Goal: Information Seeking & Learning: Learn about a topic

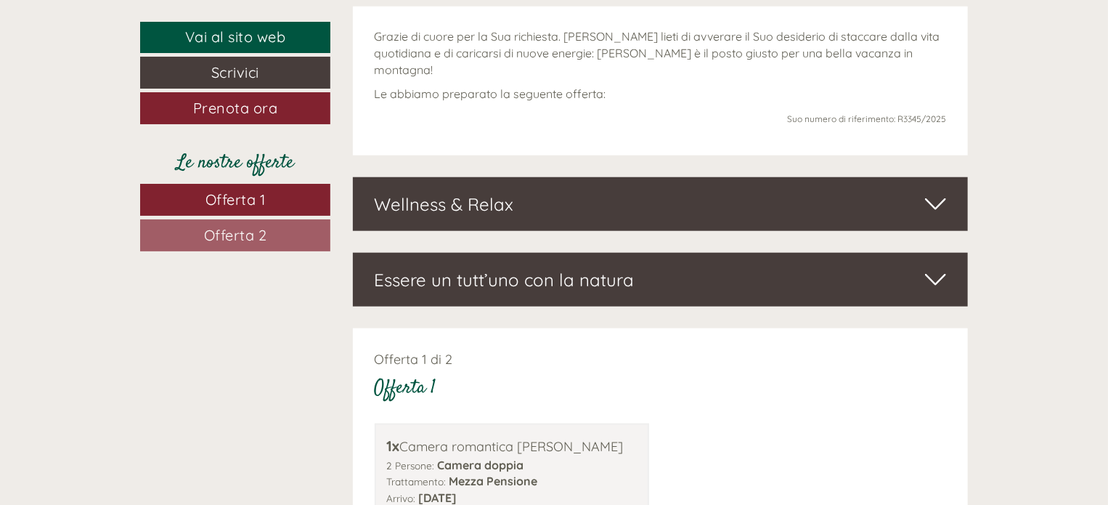
scroll to position [678, 0]
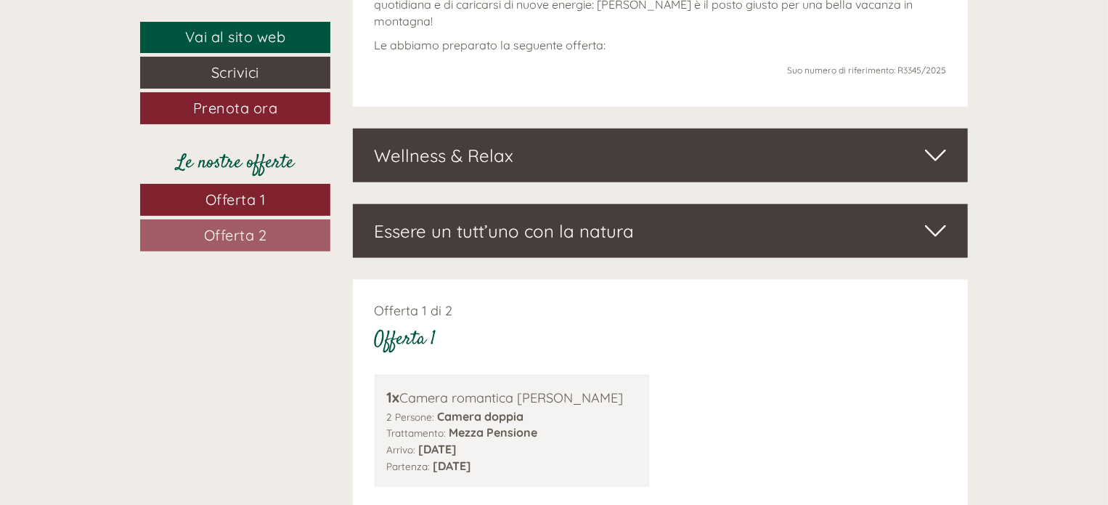
click at [244, 194] on span "Offerta 1" at bounding box center [236, 199] width 60 height 18
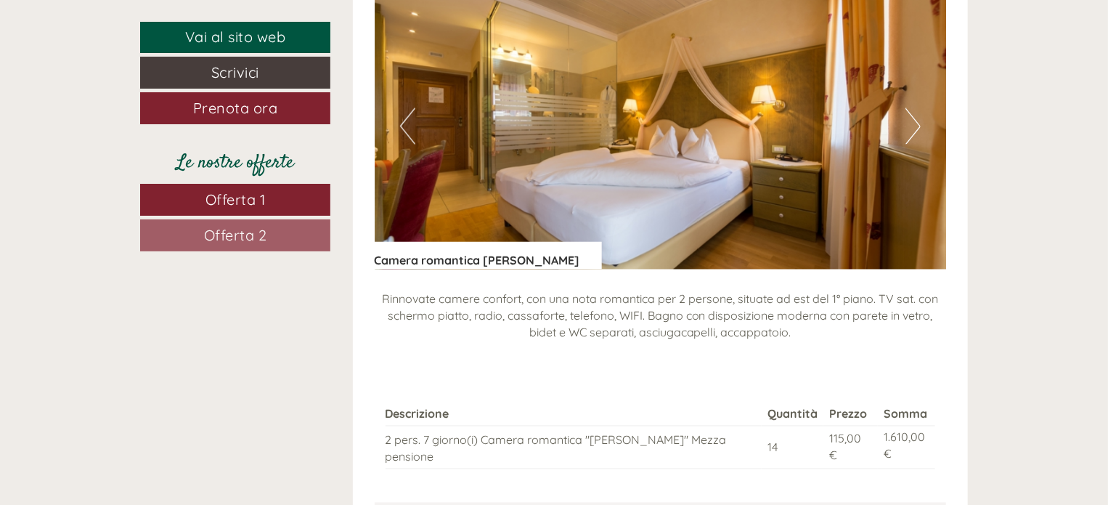
scroll to position [1231, 0]
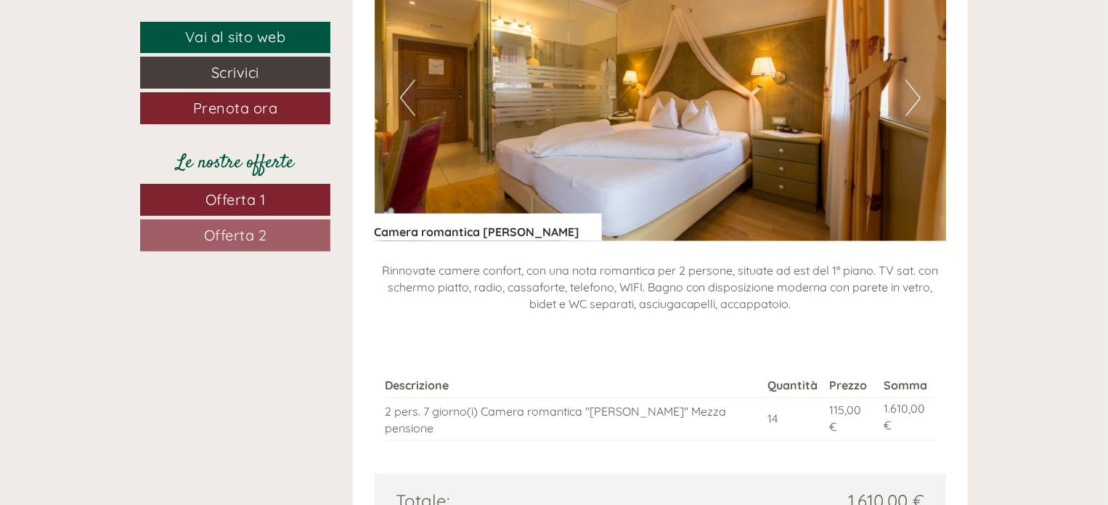
click at [213, 235] on span "Offerta 2" at bounding box center [235, 235] width 63 height 18
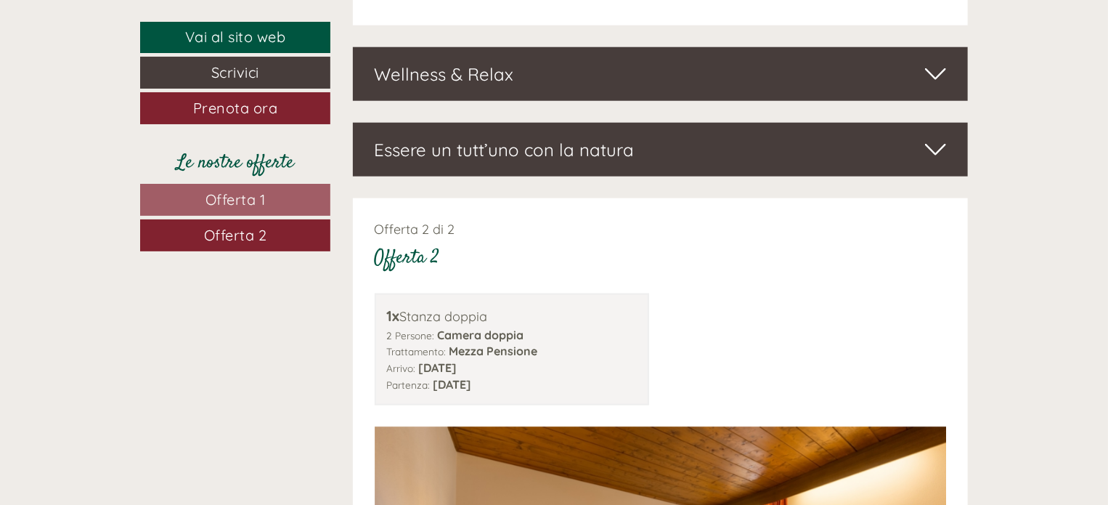
scroll to position [747, 0]
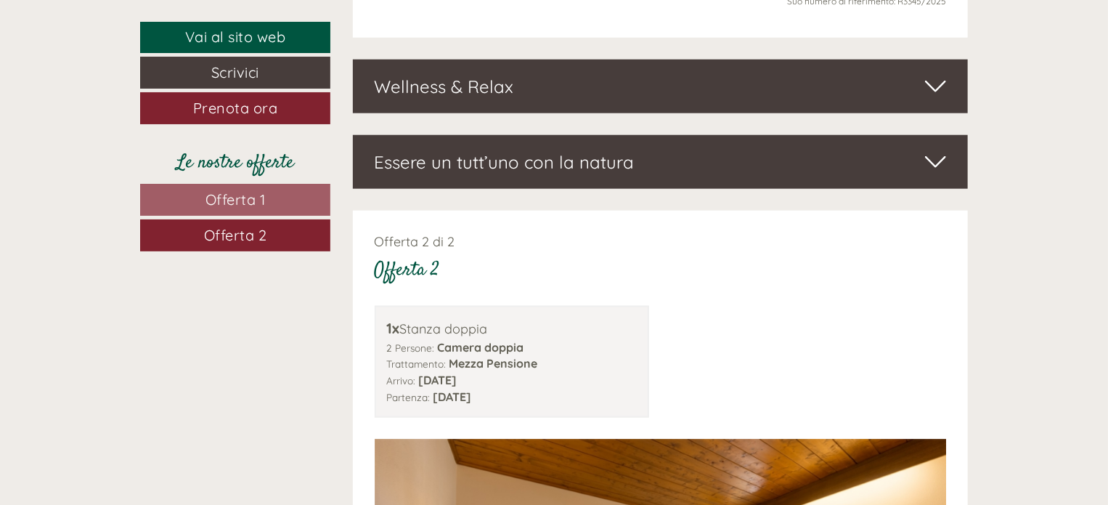
click at [231, 229] on span "Offerta 2" at bounding box center [235, 235] width 63 height 18
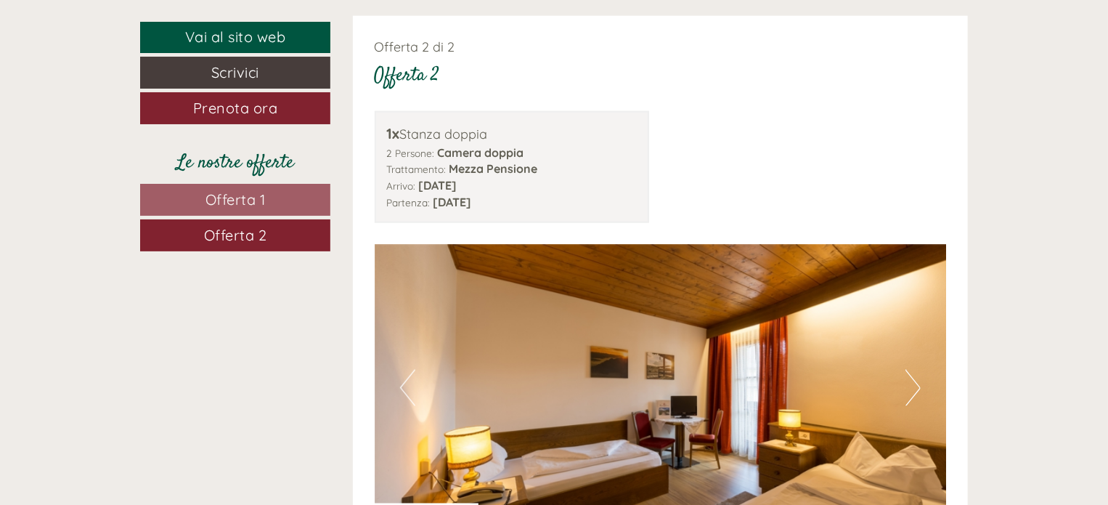
click at [186, 185] on link "Offerta 1" at bounding box center [235, 200] width 190 height 32
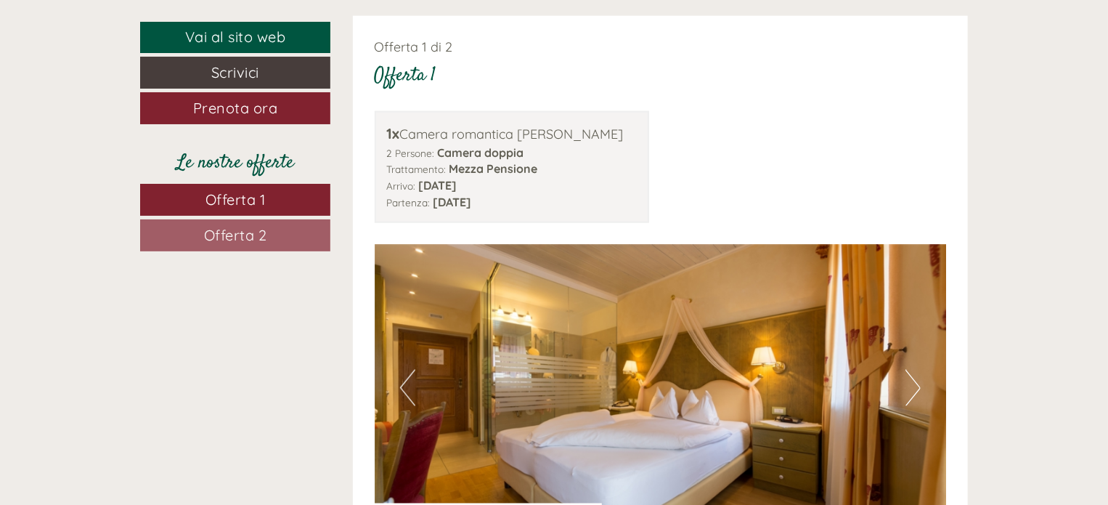
click at [893, 373] on img at bounding box center [661, 388] width 572 height 286
click at [905, 358] on img at bounding box center [661, 388] width 572 height 286
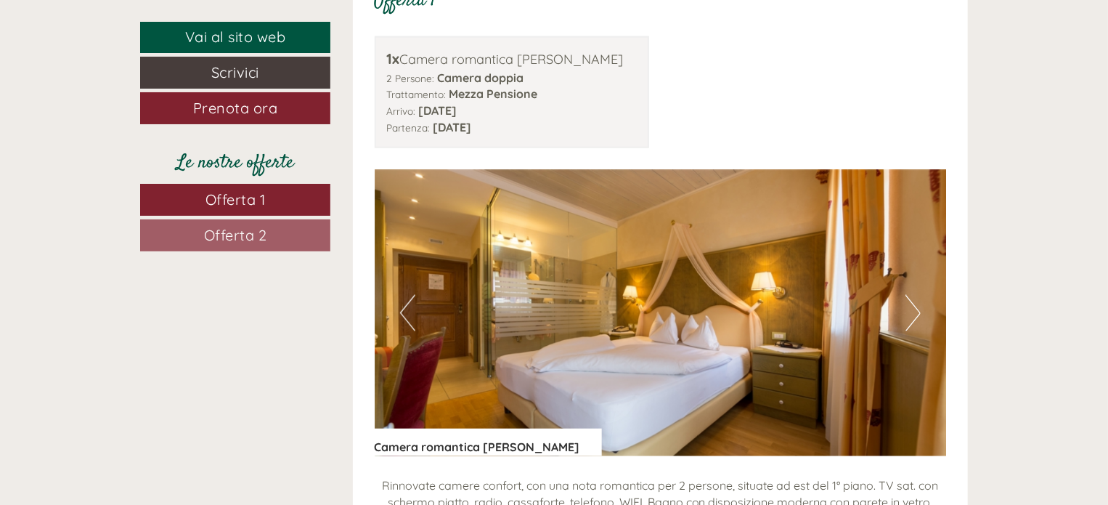
scroll to position [1135, 0]
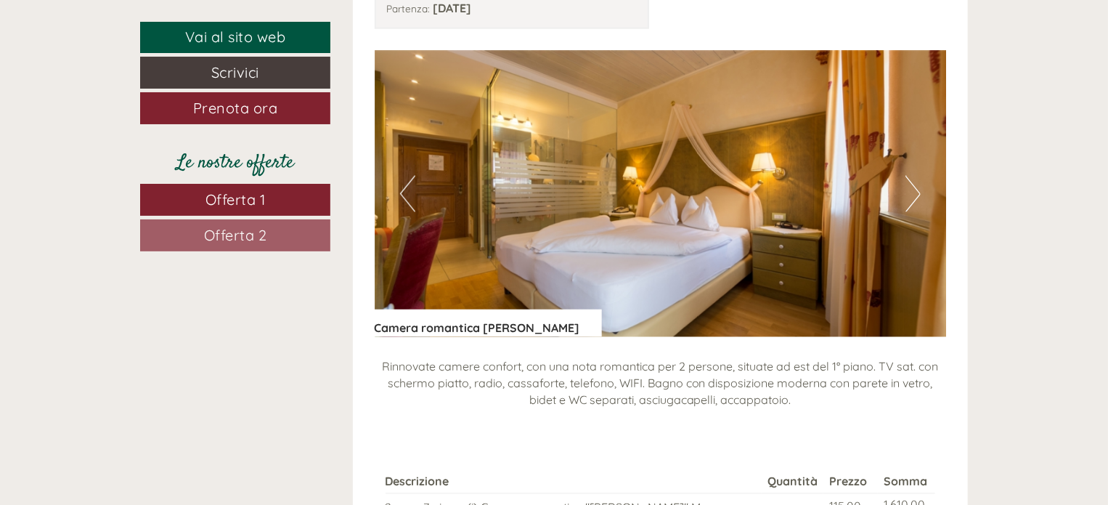
click at [909, 176] on button "Next" at bounding box center [913, 194] width 15 height 36
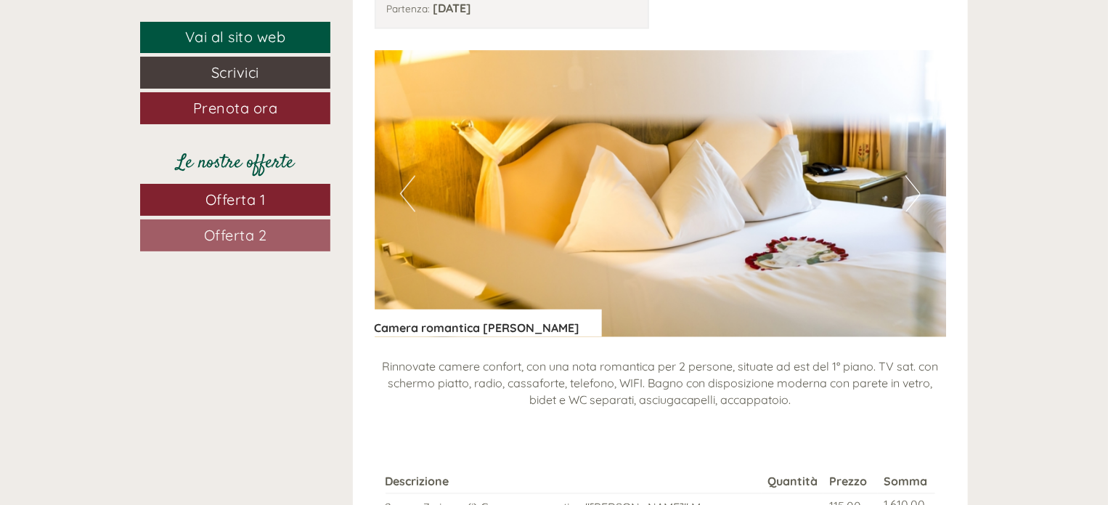
click at [909, 176] on button "Next" at bounding box center [913, 194] width 15 height 36
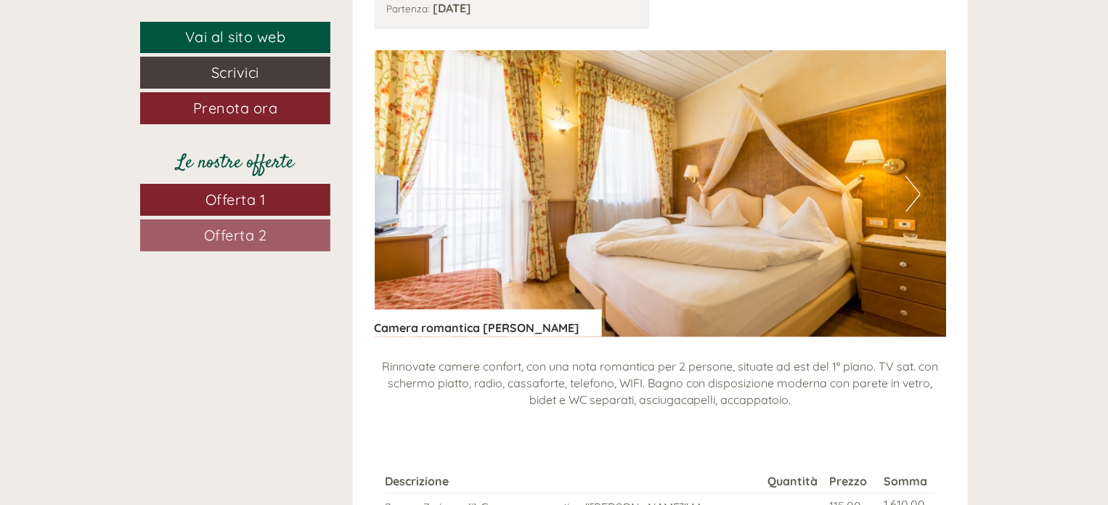
click at [909, 176] on button "Next" at bounding box center [913, 194] width 15 height 36
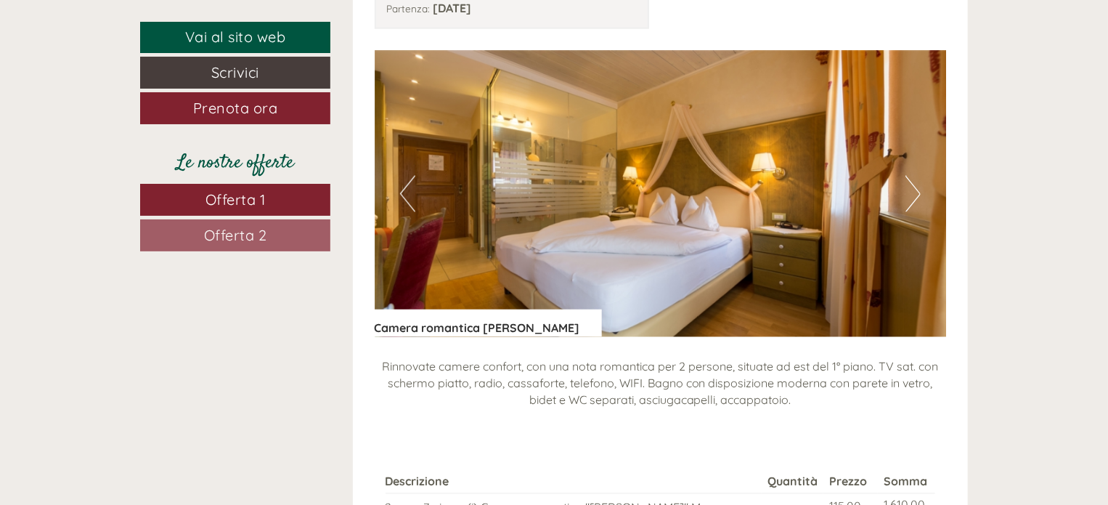
click at [909, 176] on button "Next" at bounding box center [913, 194] width 15 height 36
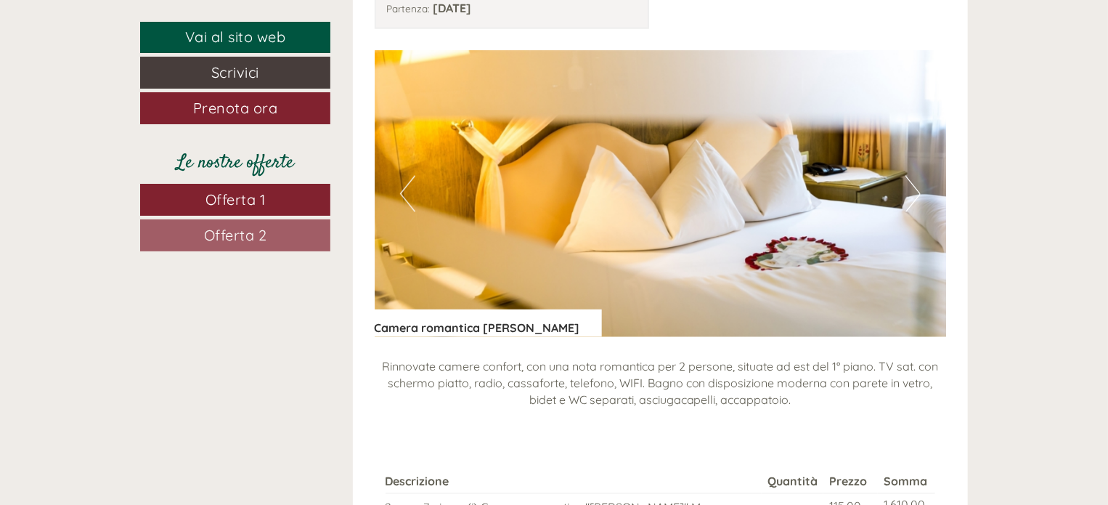
click at [909, 176] on button "Next" at bounding box center [913, 194] width 15 height 36
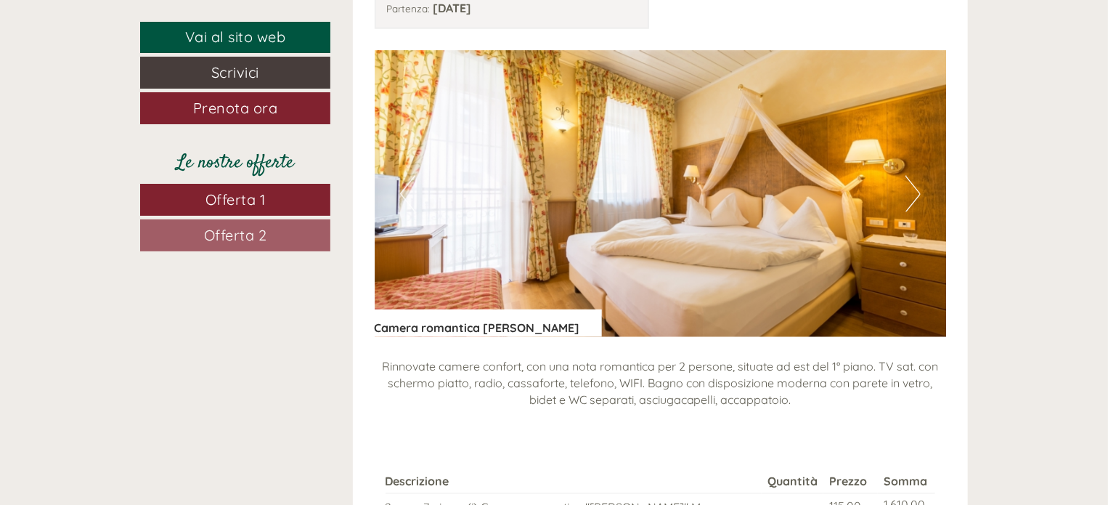
click at [909, 176] on button "Next" at bounding box center [913, 194] width 15 height 36
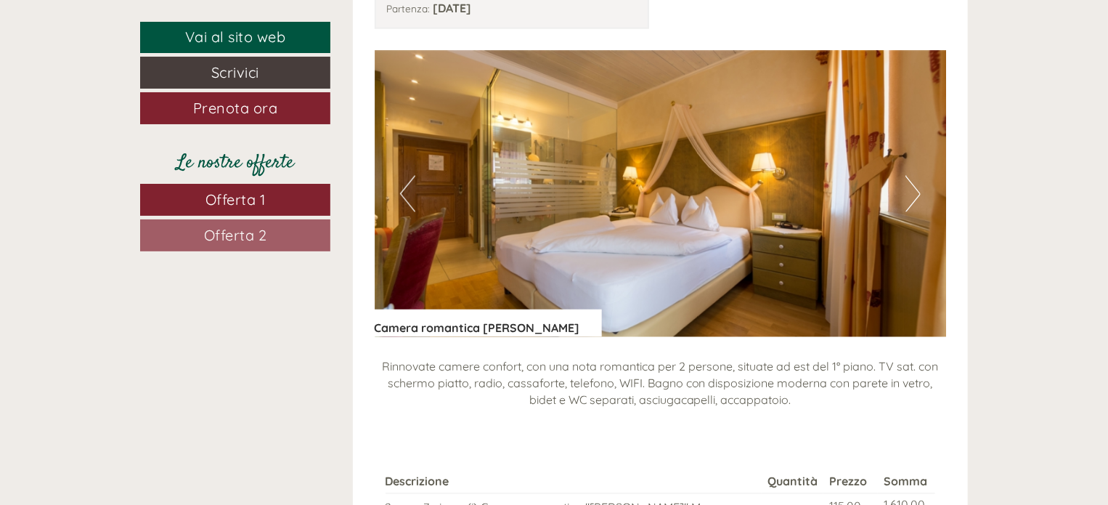
click at [909, 176] on button "Next" at bounding box center [913, 194] width 15 height 36
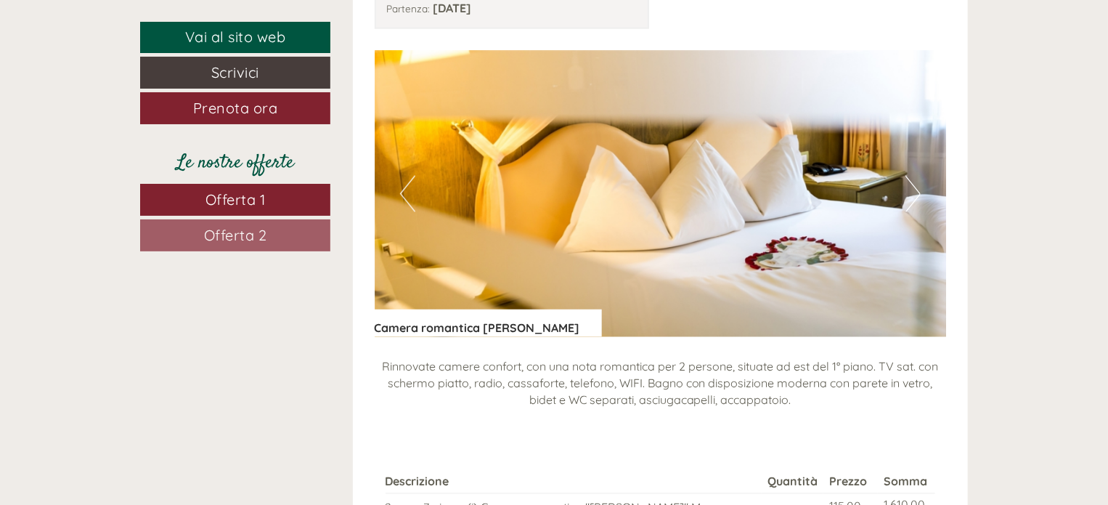
click at [910, 176] on button "Next" at bounding box center [913, 194] width 15 height 36
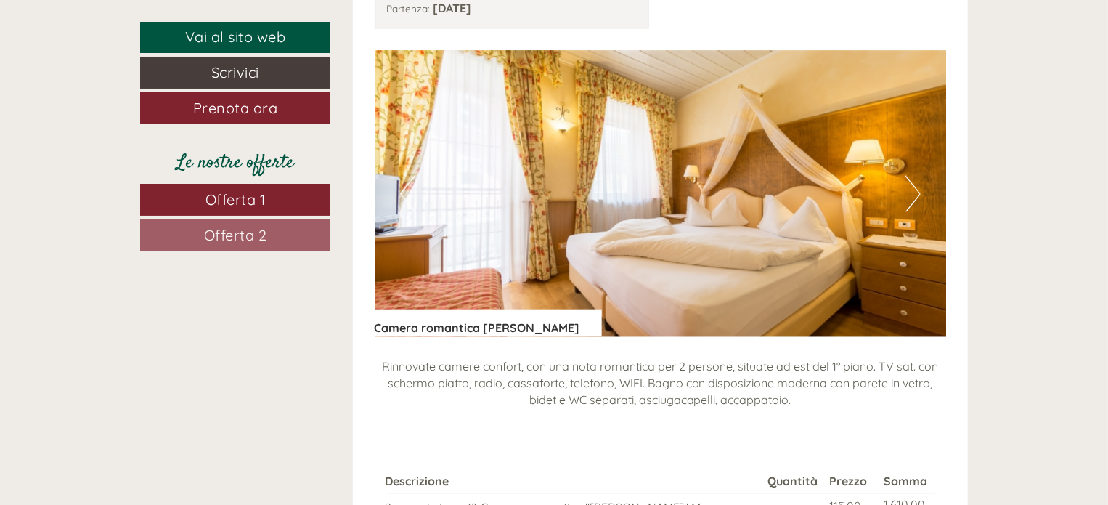
click at [910, 176] on button "Next" at bounding box center [913, 194] width 15 height 36
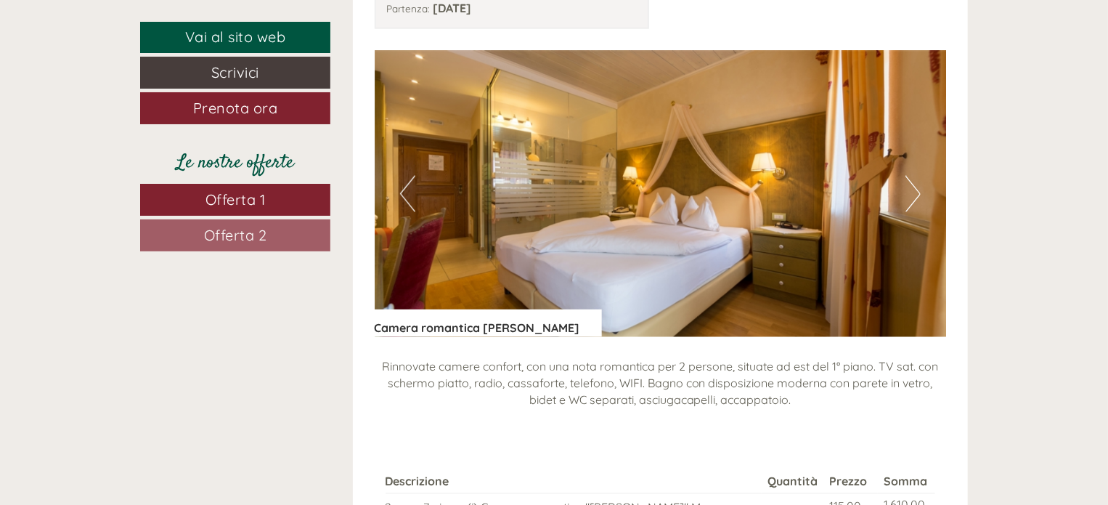
click at [910, 176] on button "Next" at bounding box center [913, 194] width 15 height 36
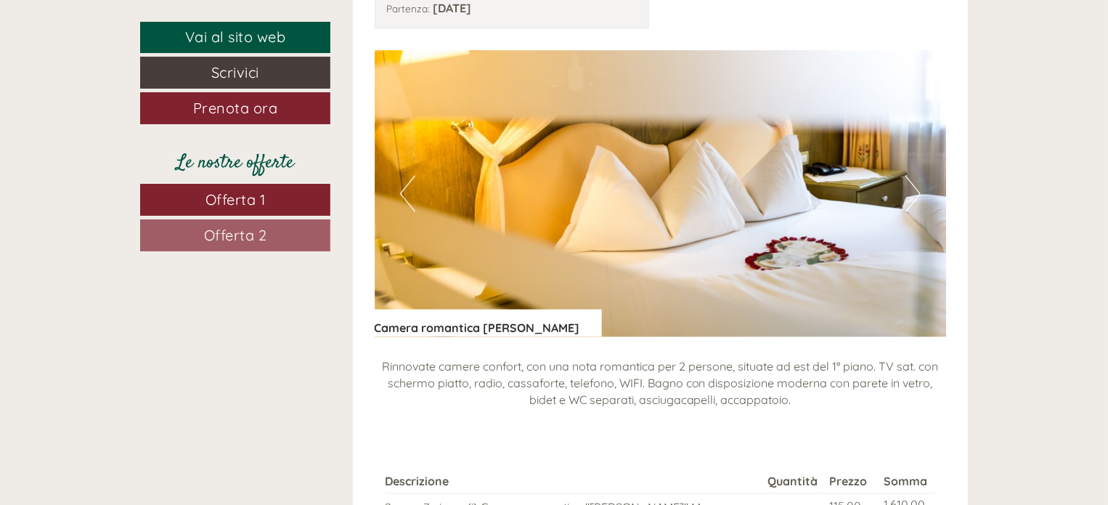
click at [910, 176] on button "Next" at bounding box center [913, 194] width 15 height 36
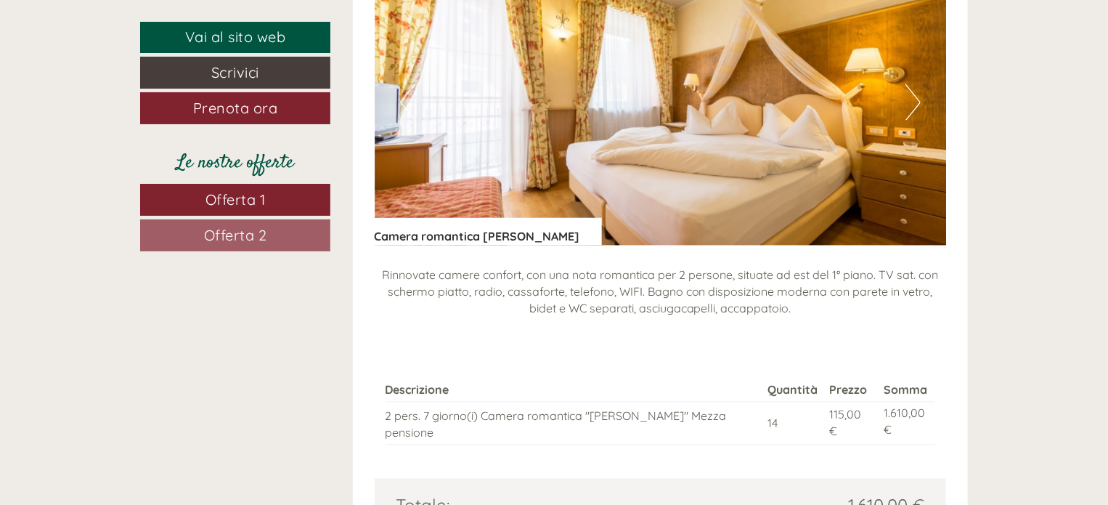
scroll to position [1328, 0]
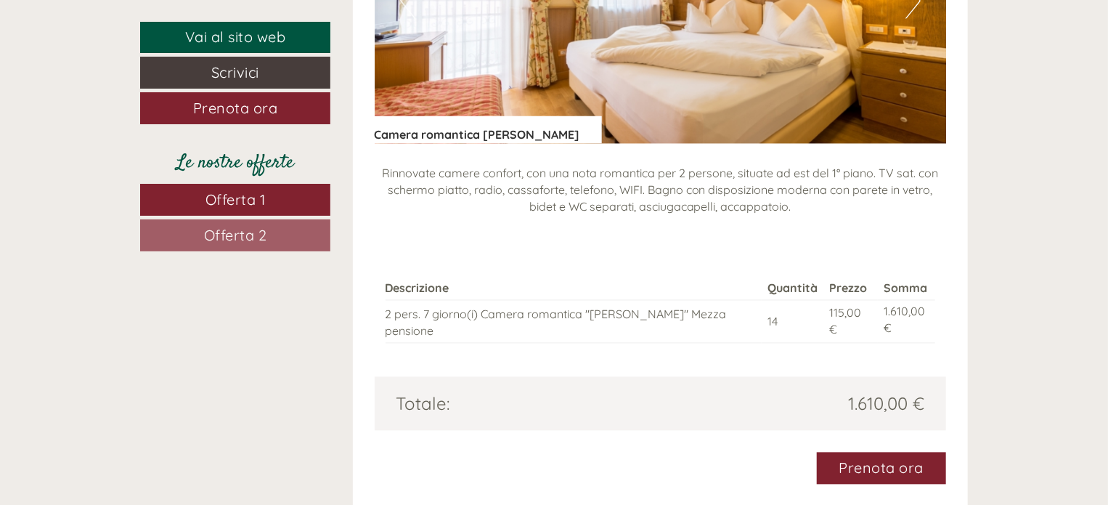
click at [296, 234] on link "Offerta 2" at bounding box center [235, 235] width 190 height 32
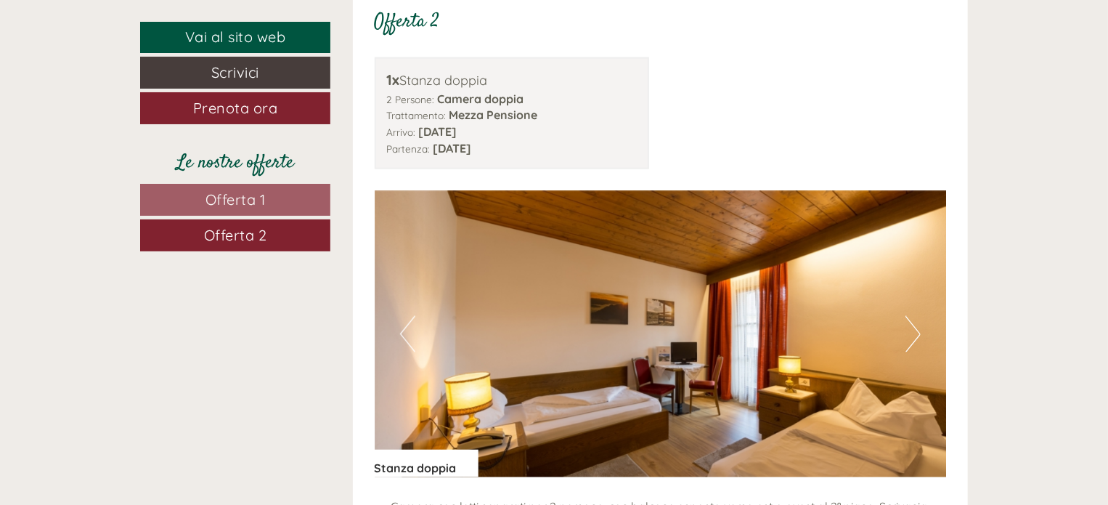
scroll to position [1037, 0]
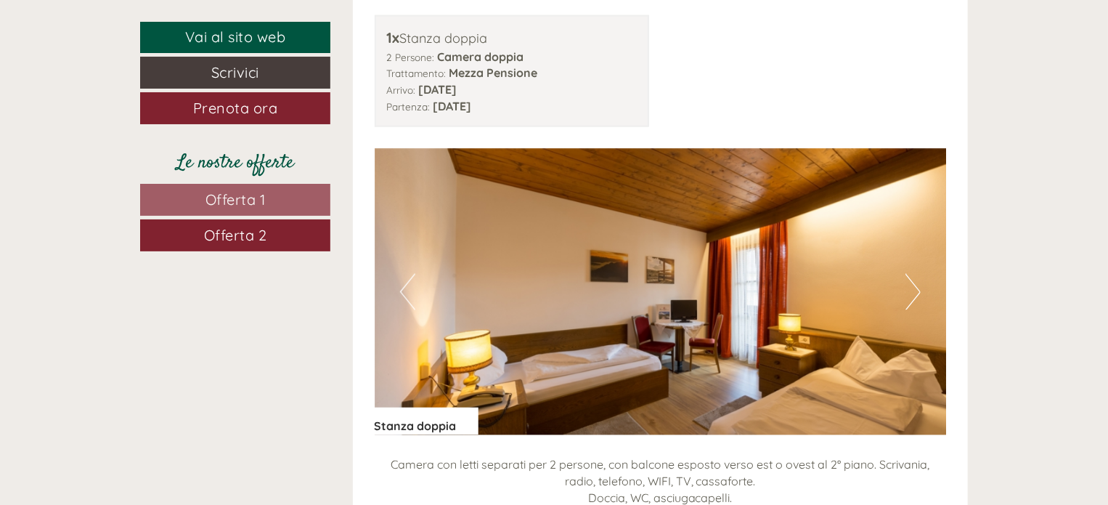
click at [923, 287] on img at bounding box center [661, 292] width 572 height 286
click at [918, 283] on button "Next" at bounding box center [913, 292] width 15 height 36
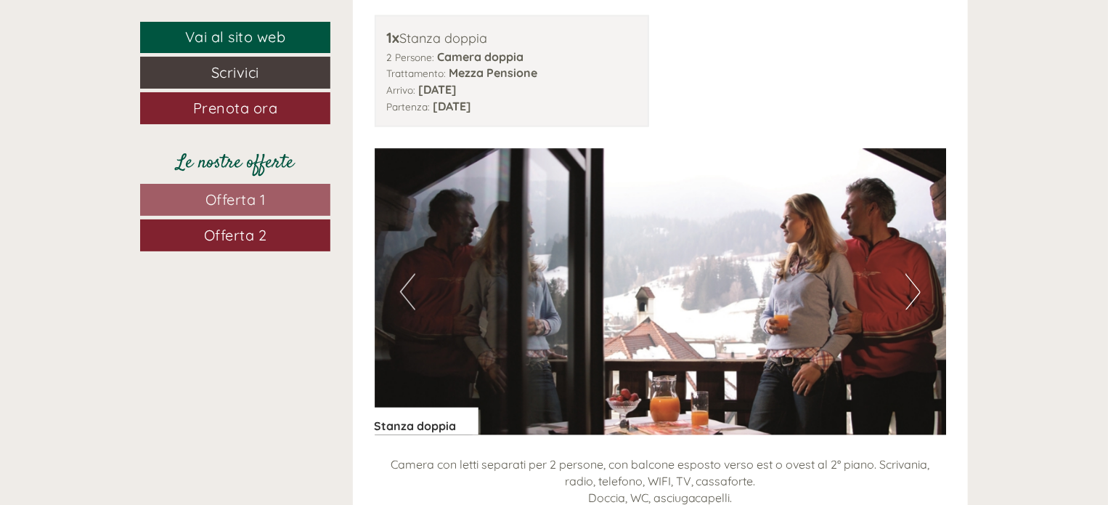
click at [909, 277] on button "Next" at bounding box center [913, 292] width 15 height 36
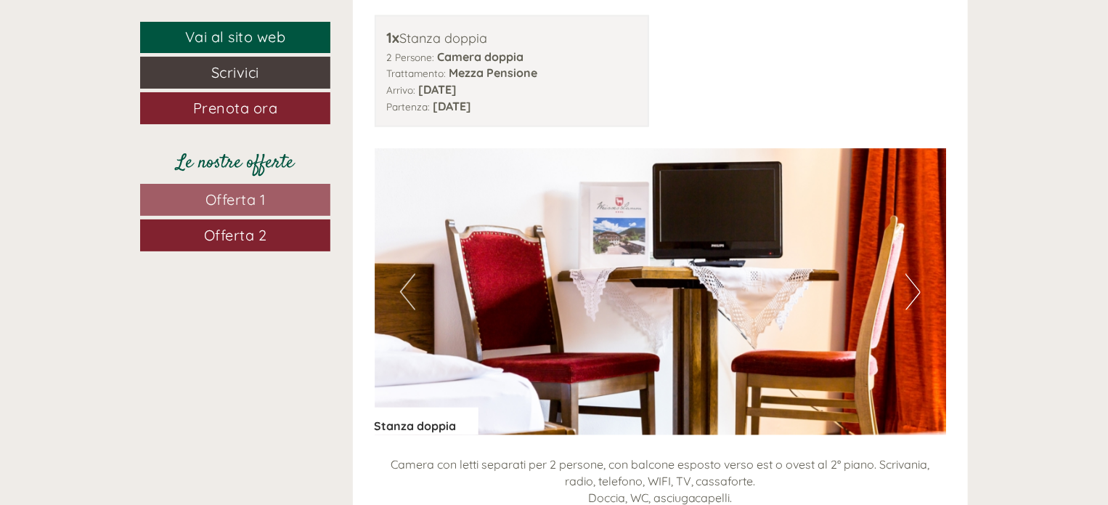
click at [909, 277] on button "Next" at bounding box center [913, 292] width 15 height 36
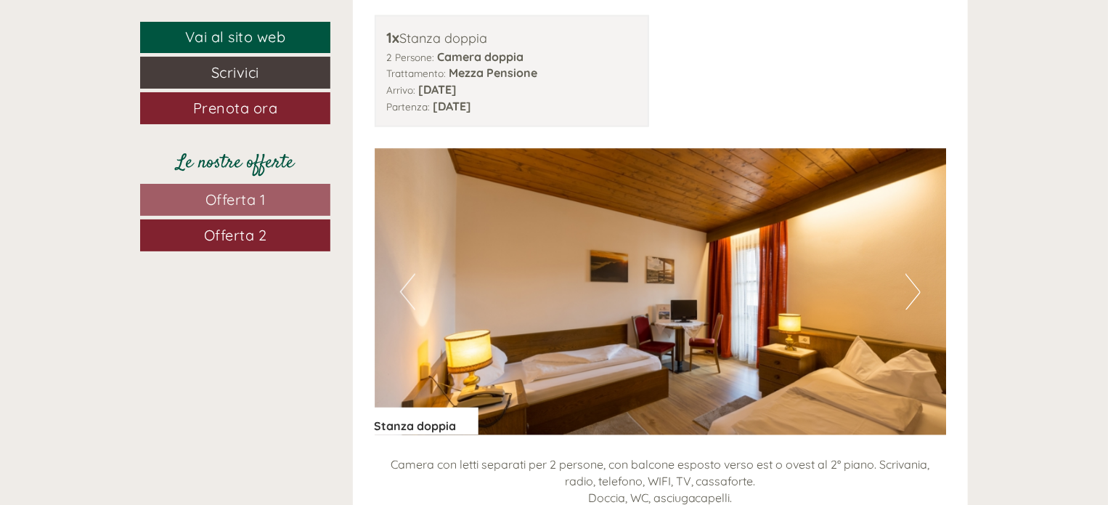
click at [909, 277] on button "Next" at bounding box center [913, 292] width 15 height 36
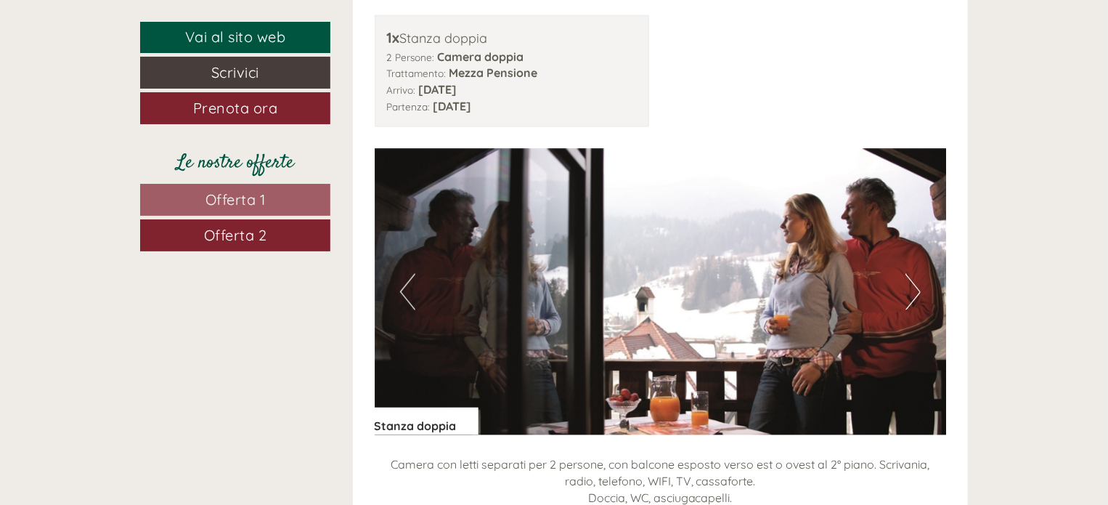
click at [909, 277] on button "Next" at bounding box center [913, 292] width 15 height 36
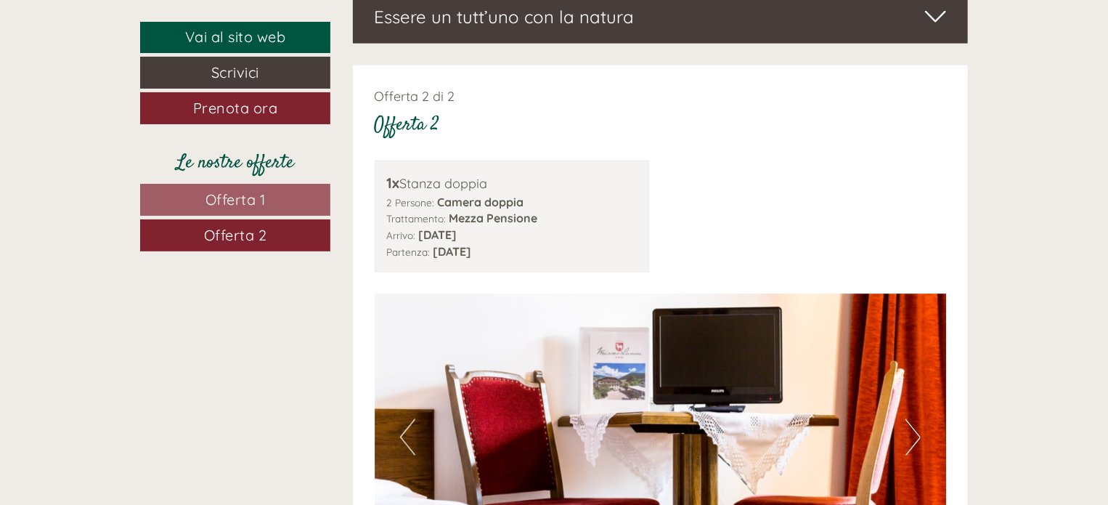
scroll to position [843, 0]
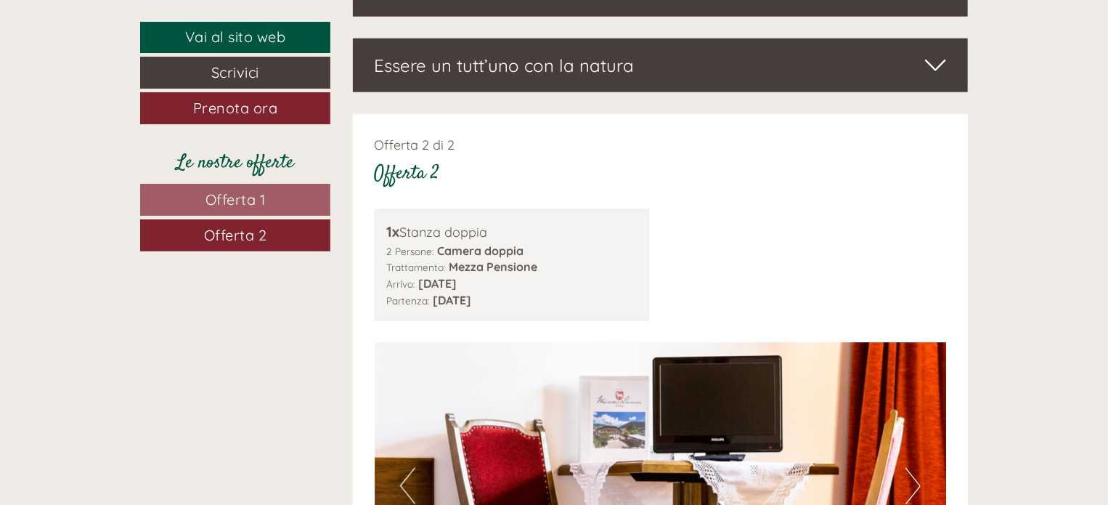
click at [278, 199] on link "Offerta 1" at bounding box center [235, 200] width 190 height 32
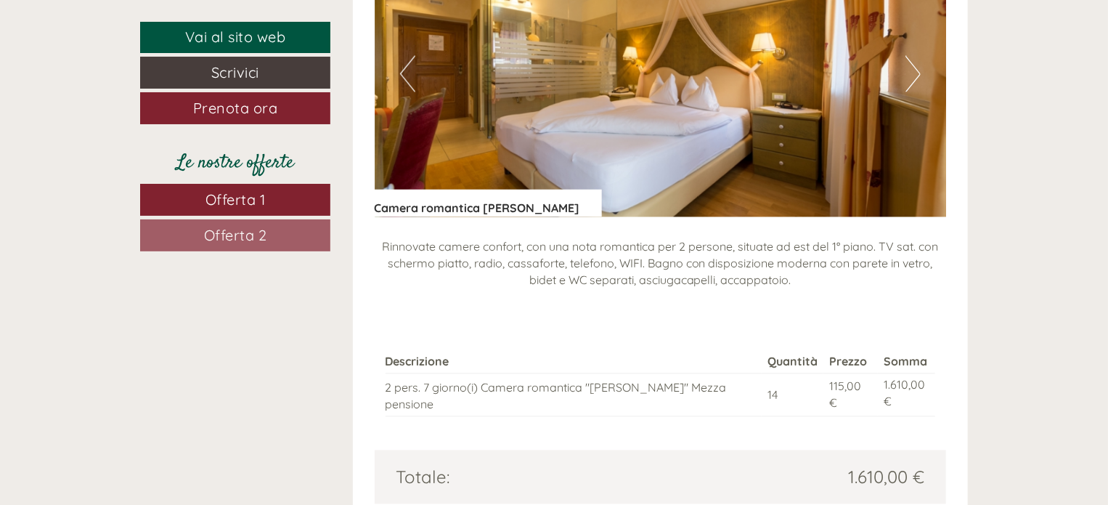
scroll to position [1231, 0]
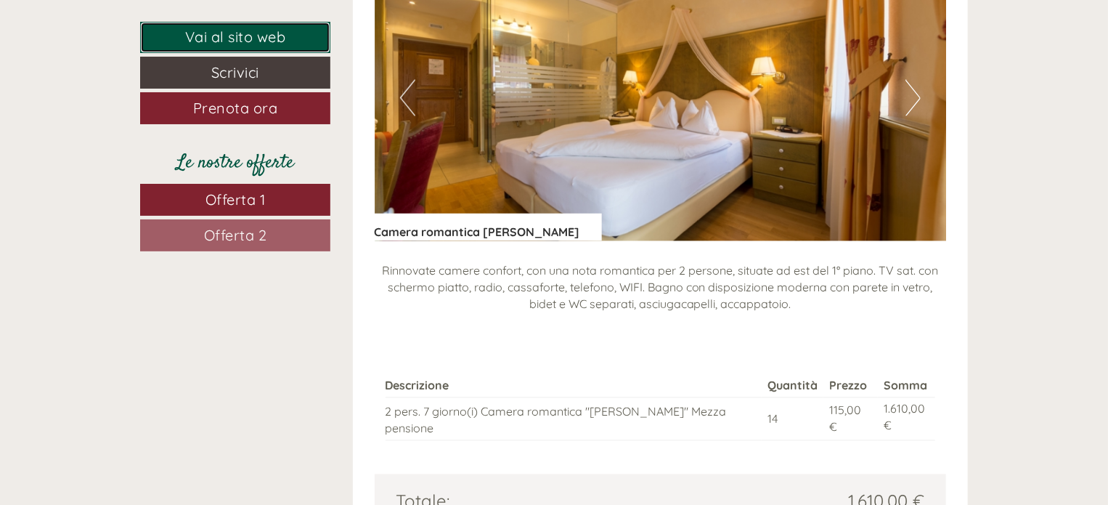
click at [251, 43] on link "Vai al sito web" at bounding box center [235, 37] width 190 height 31
click at [920, 80] on button "Next" at bounding box center [913, 98] width 15 height 36
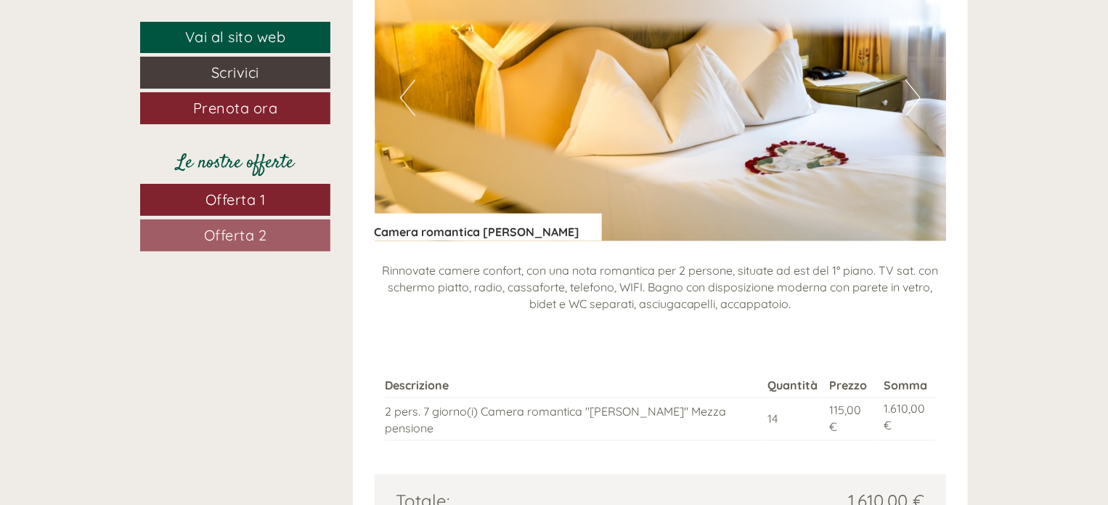
click at [920, 80] on button "Next" at bounding box center [913, 98] width 15 height 36
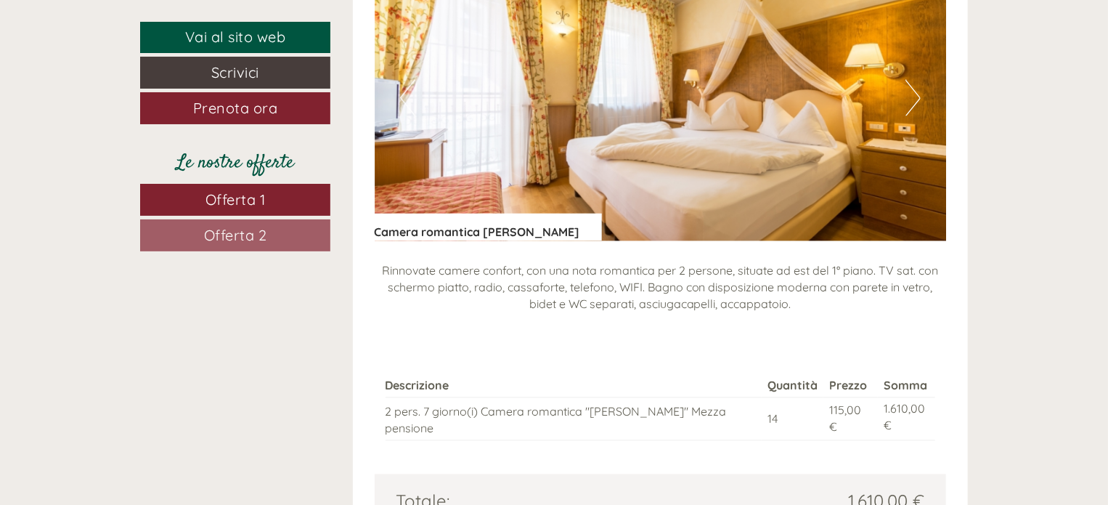
click at [920, 80] on button "Next" at bounding box center [913, 98] width 15 height 36
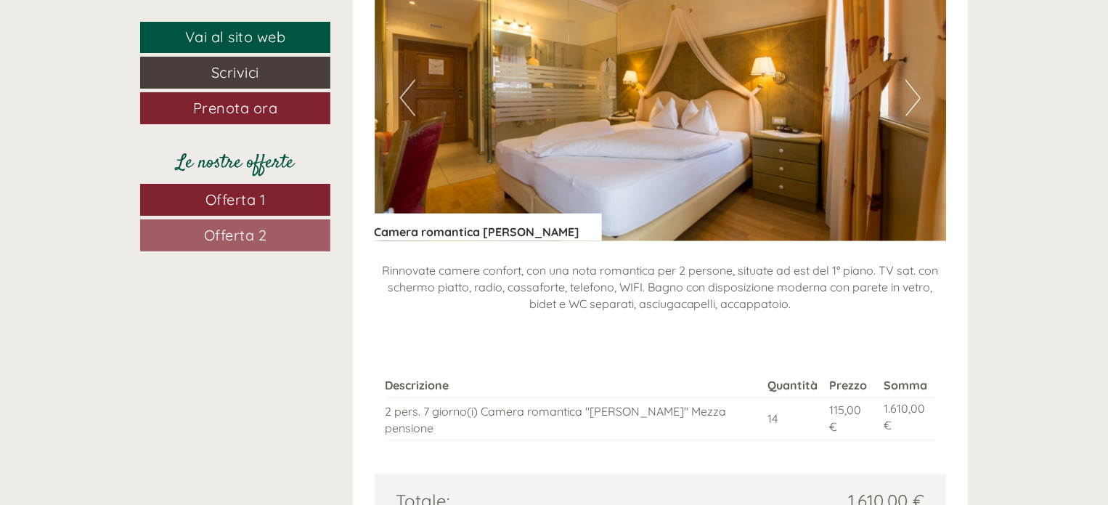
click at [920, 80] on button "Next" at bounding box center [913, 98] width 15 height 36
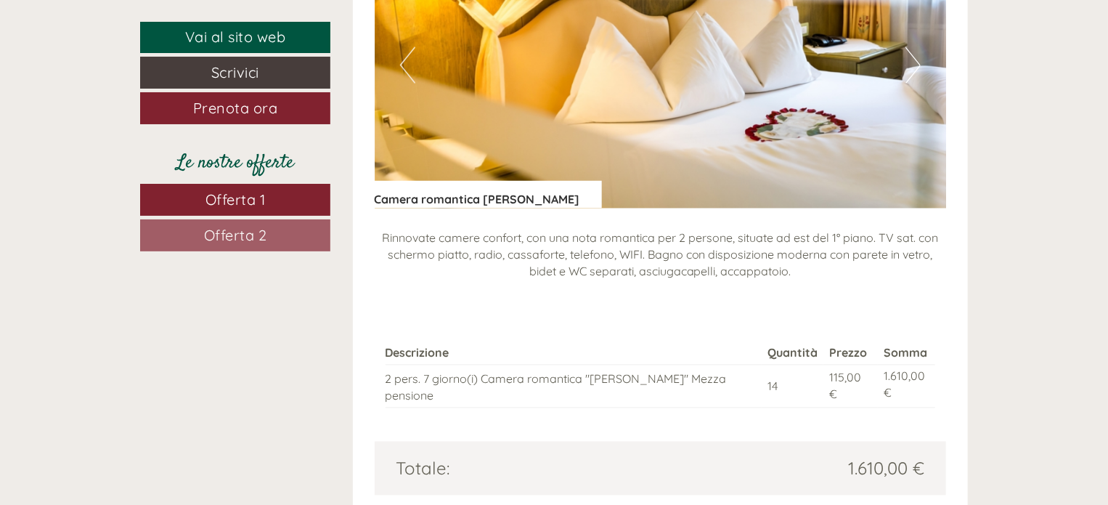
scroll to position [1322, 0]
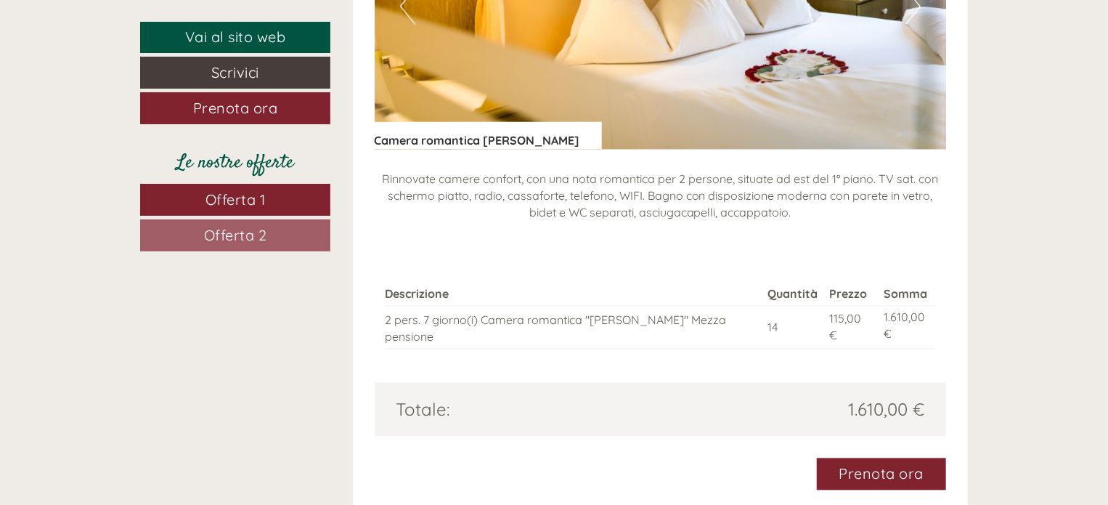
click at [248, 231] on span "Offerta 2" at bounding box center [235, 235] width 63 height 18
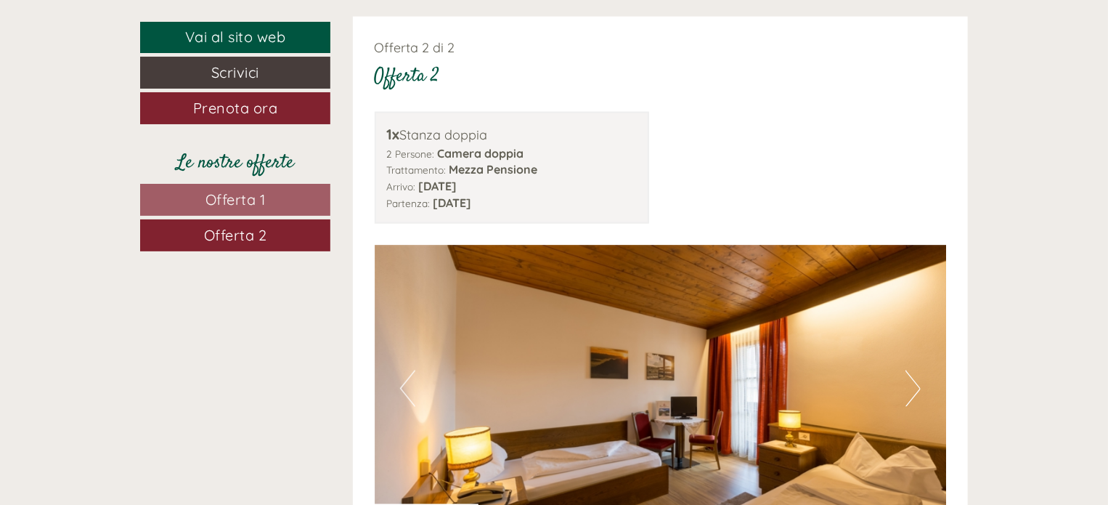
scroll to position [1037, 0]
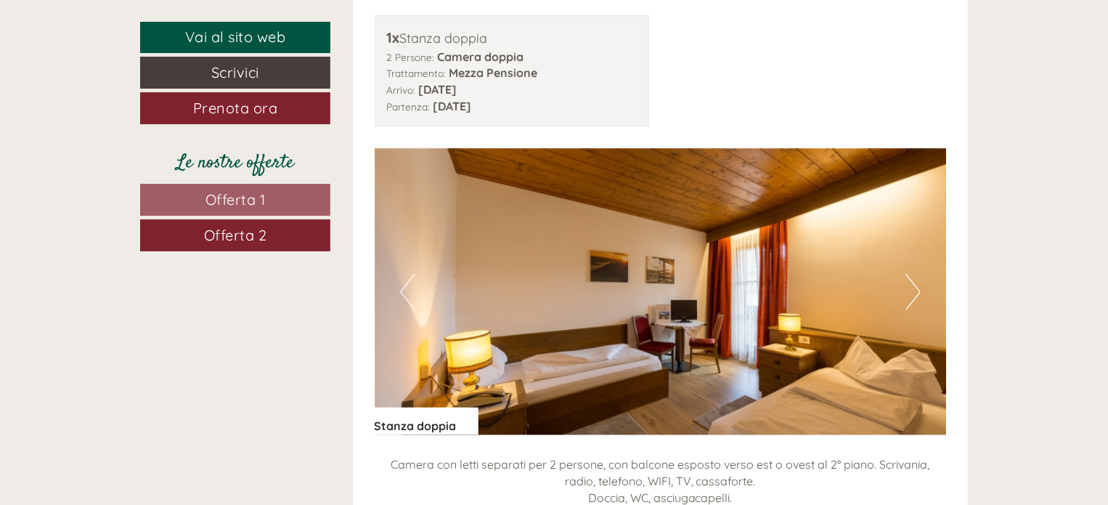
click at [919, 274] on button "Next" at bounding box center [913, 292] width 15 height 36
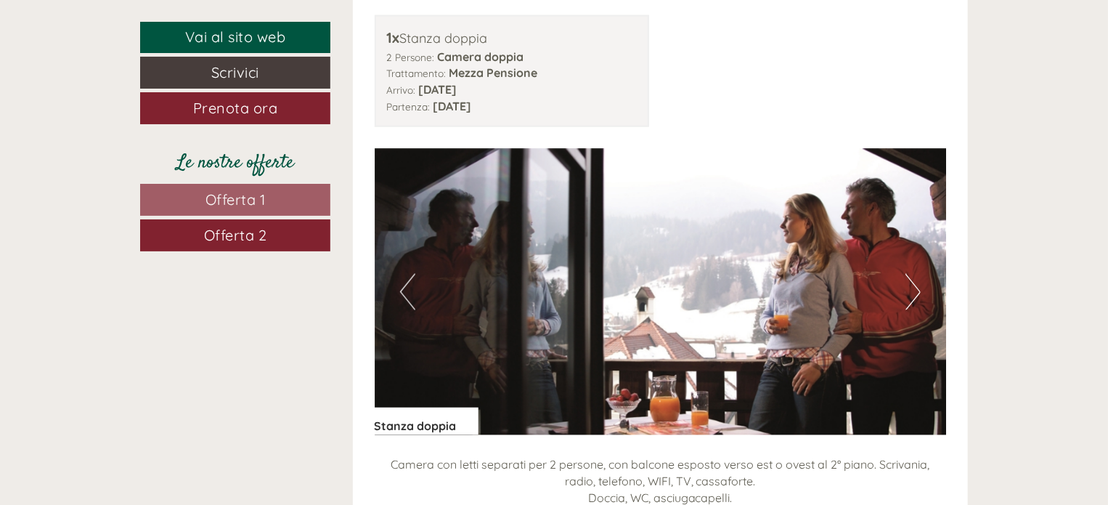
click at [909, 274] on button "Next" at bounding box center [913, 292] width 15 height 36
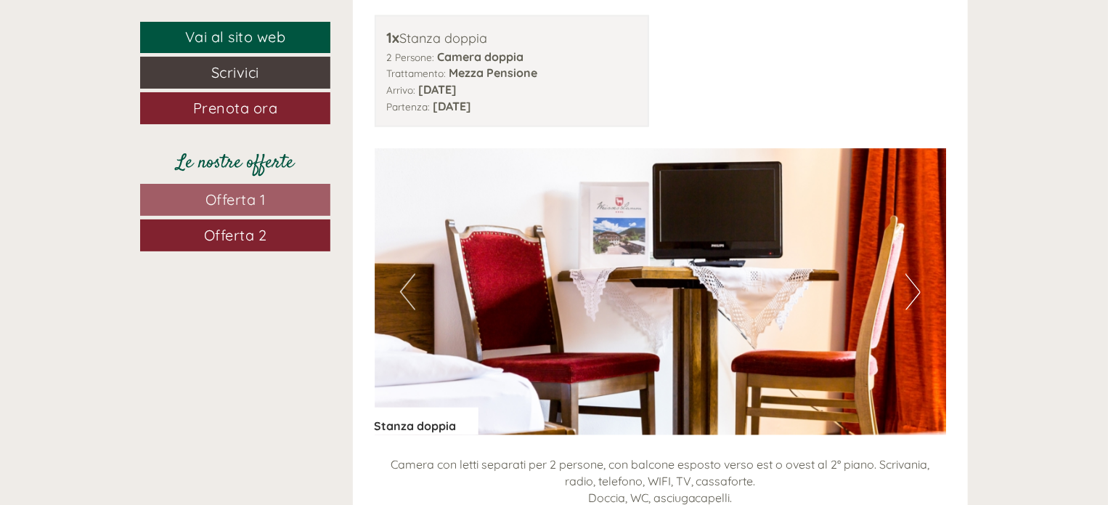
click at [909, 274] on button "Next" at bounding box center [913, 292] width 15 height 36
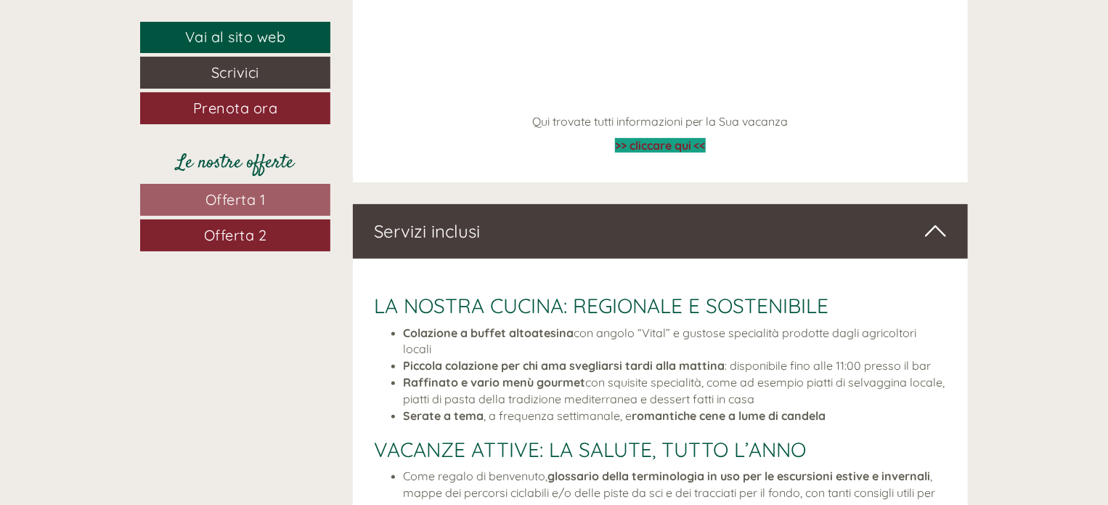
scroll to position [2974, 0]
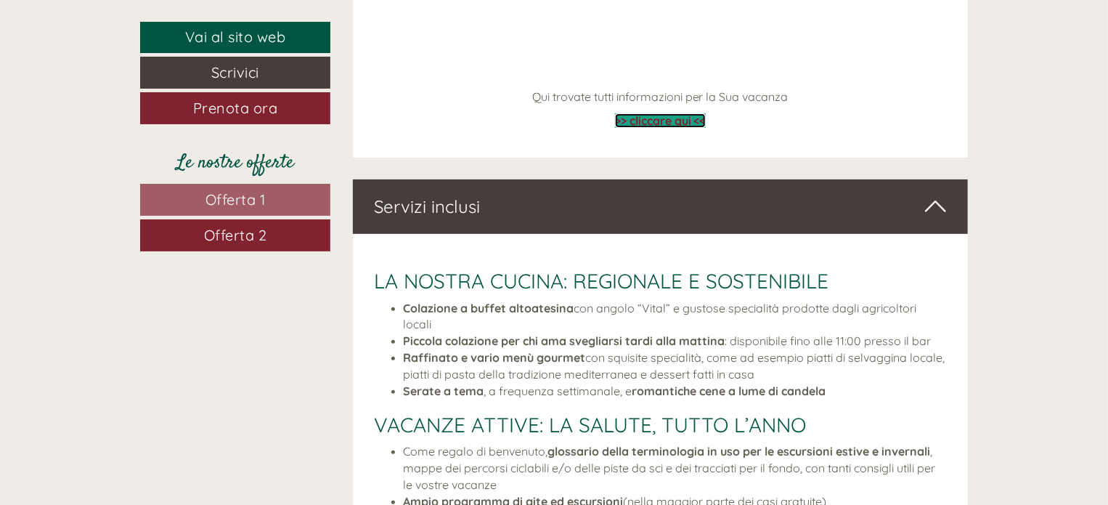
click at [692, 113] on span ">> cliccare qui <<" at bounding box center [660, 120] width 91 height 15
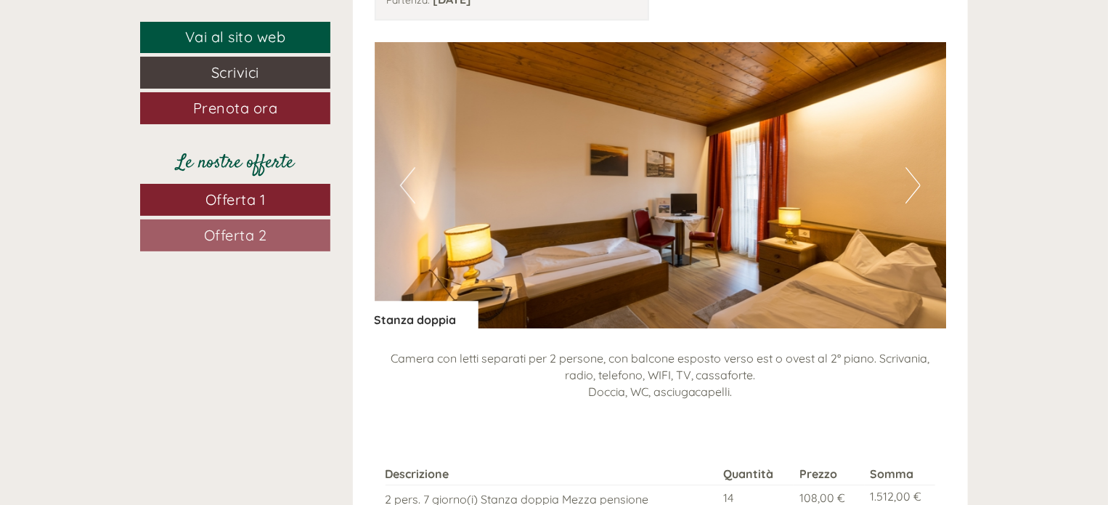
scroll to position [1968, 0]
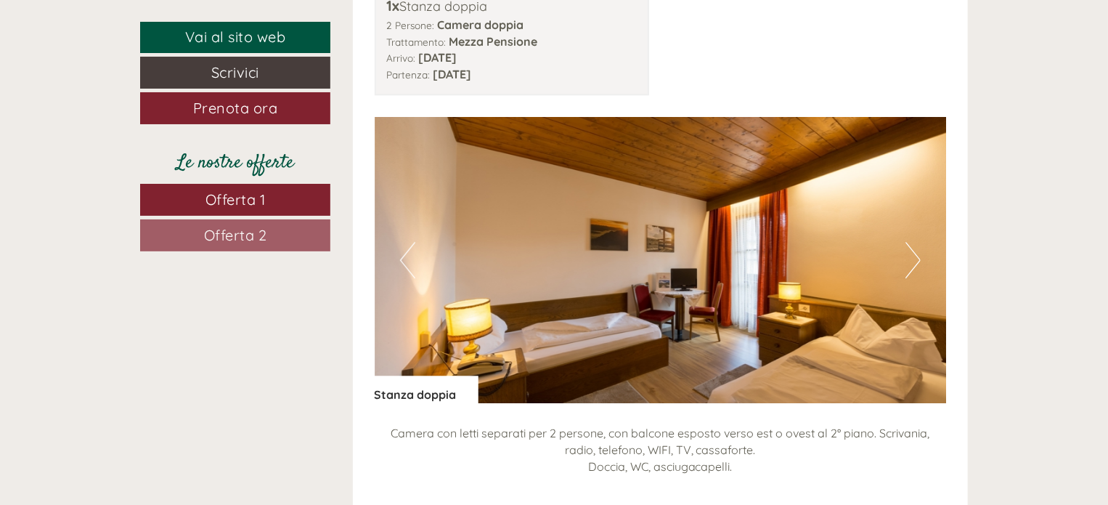
click at [265, 229] on span "Offerta 2" at bounding box center [235, 235] width 63 height 18
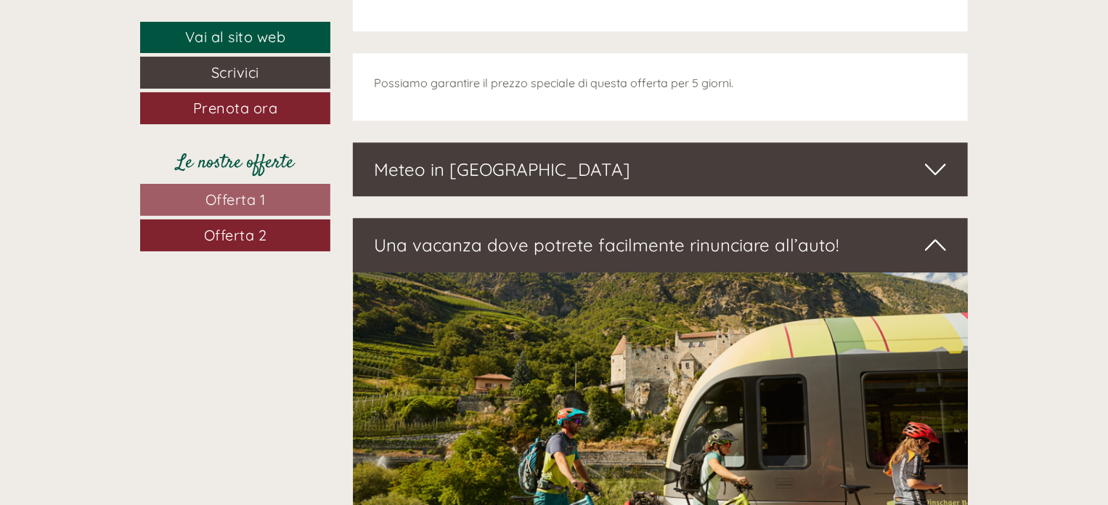
scroll to position [941, 0]
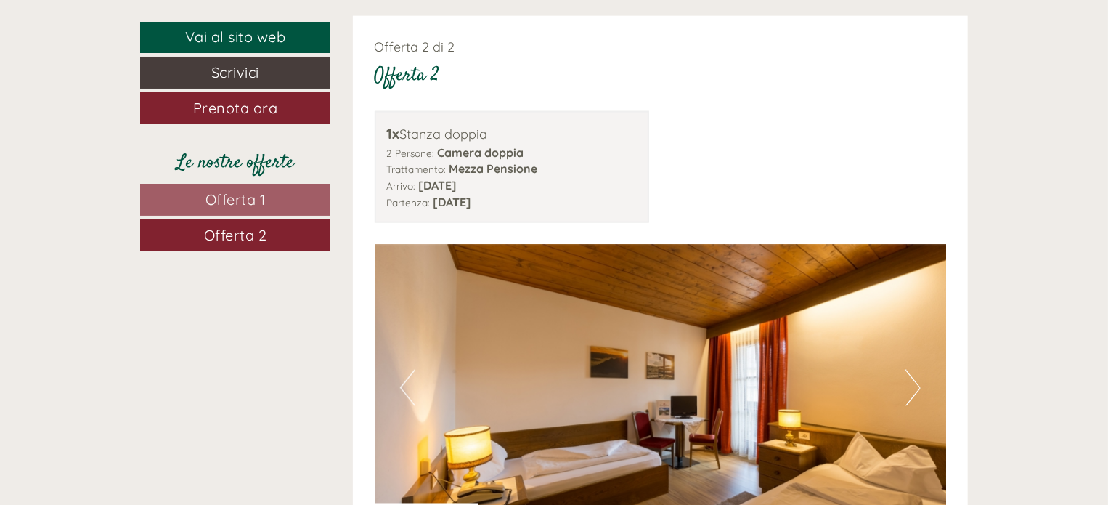
click at [292, 201] on link "Offerta 1" at bounding box center [235, 200] width 190 height 32
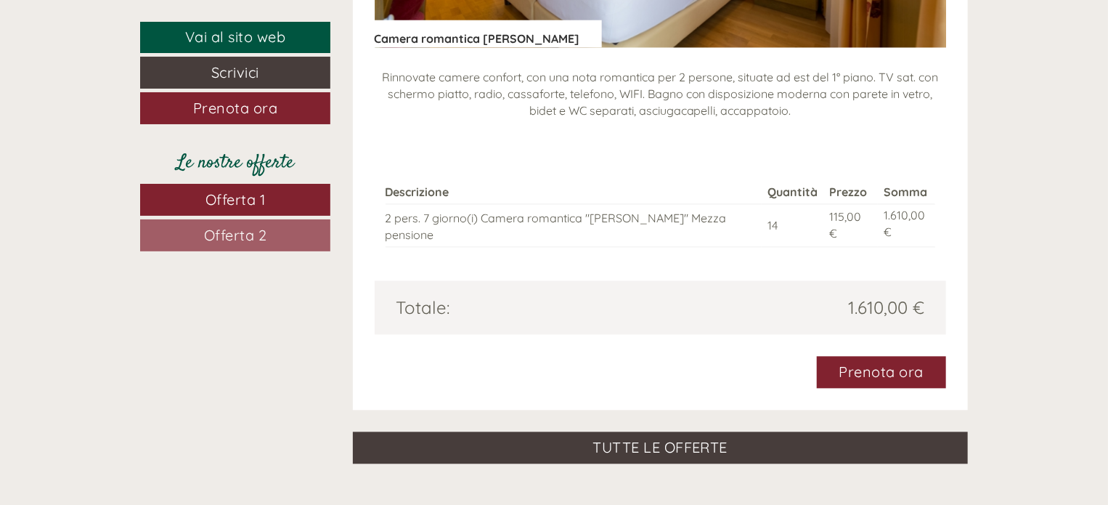
scroll to position [1522, 0]
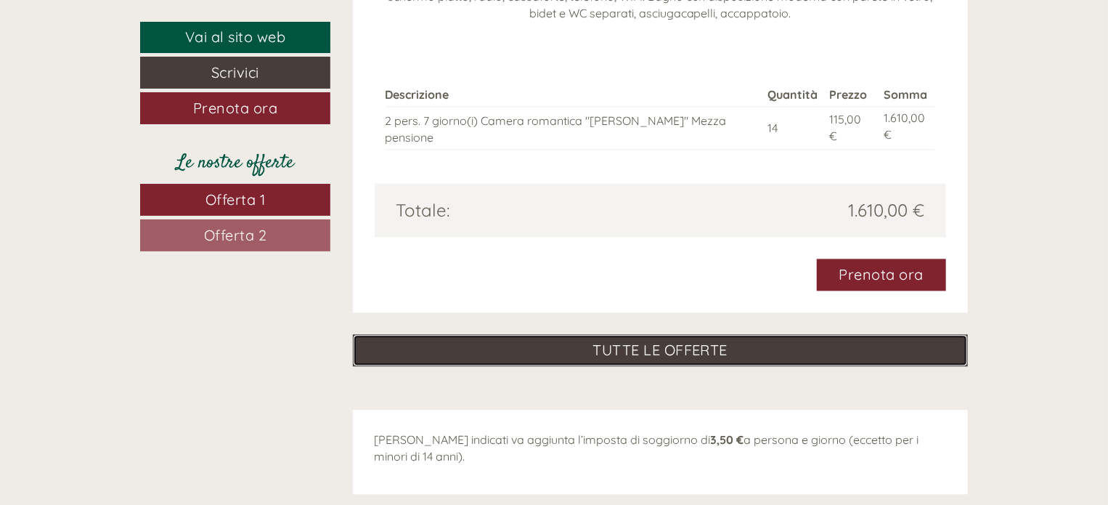
click at [657, 334] on link "TUTTE LE OFFERTE" at bounding box center [661, 350] width 616 height 32
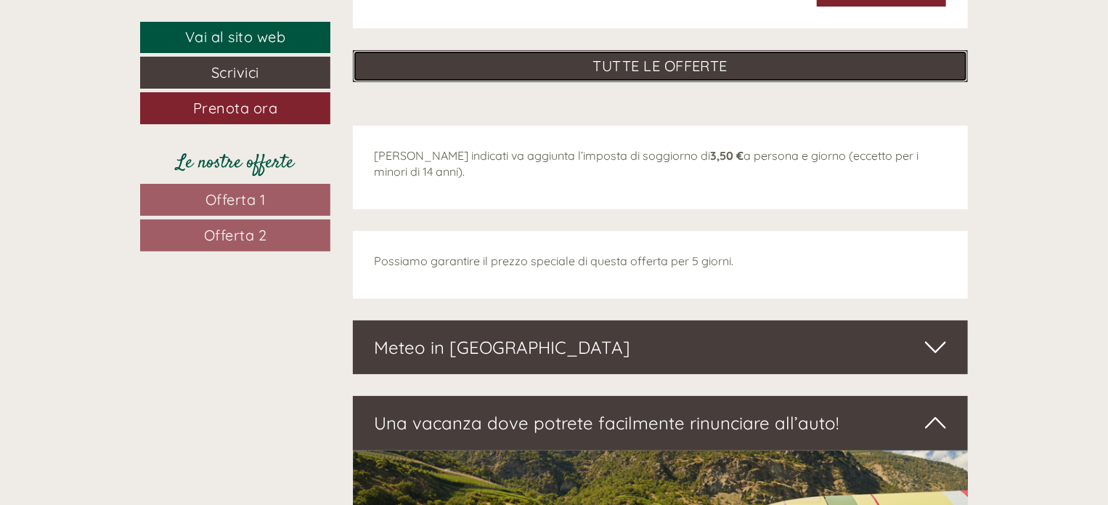
scroll to position [2781, 0]
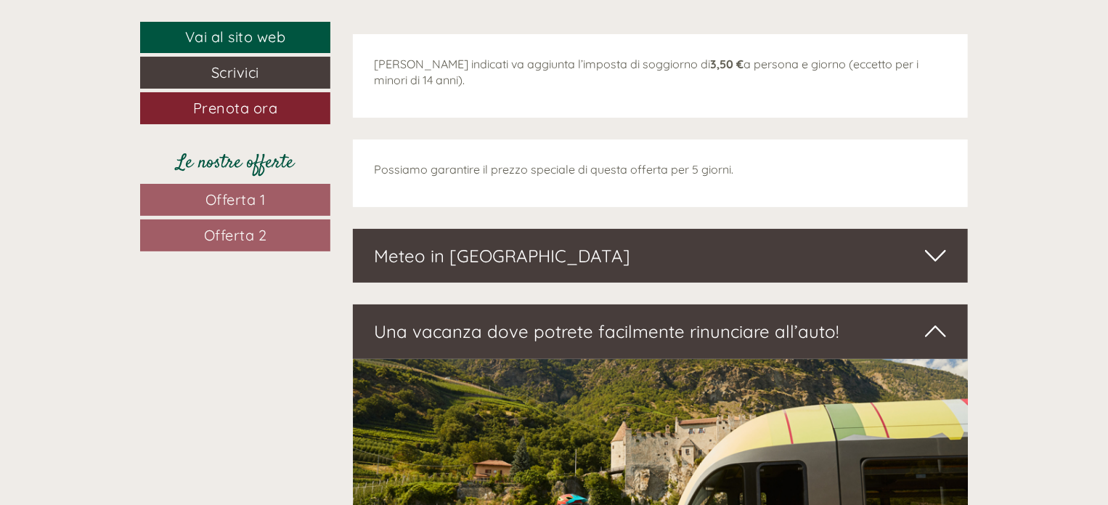
click at [686, 229] on div "Meteo in [GEOGRAPHIC_DATA]" at bounding box center [661, 256] width 616 height 54
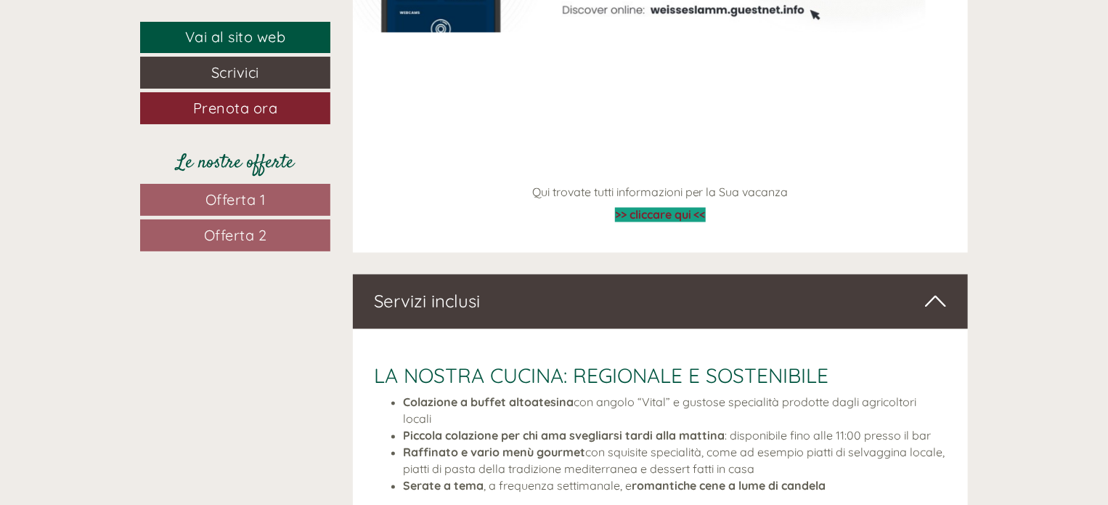
scroll to position [4039, 0]
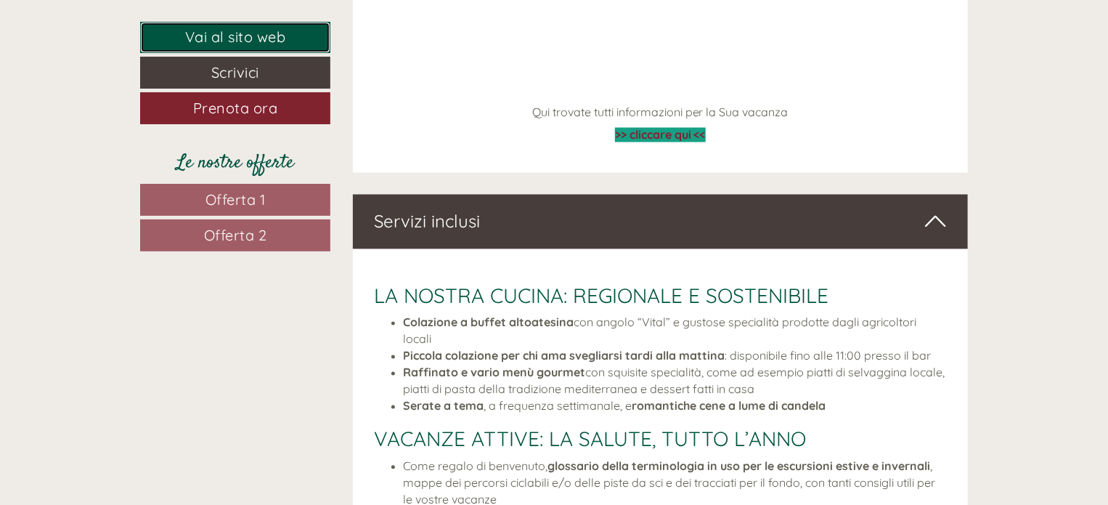
click at [187, 36] on link "Vai al sito web" at bounding box center [235, 37] width 190 height 31
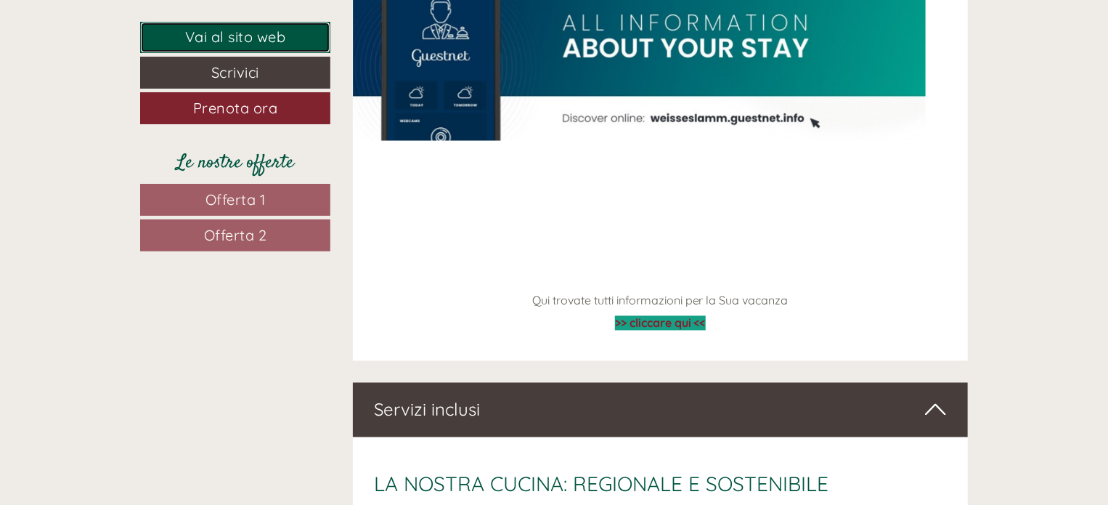
scroll to position [3846, 0]
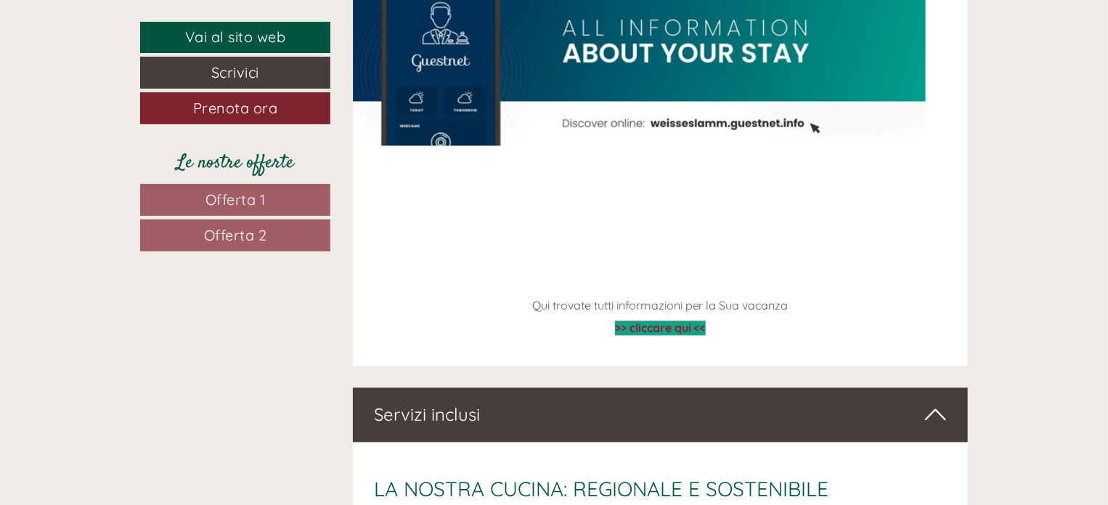
click at [244, 197] on span "Offerta 1" at bounding box center [236, 199] width 60 height 18
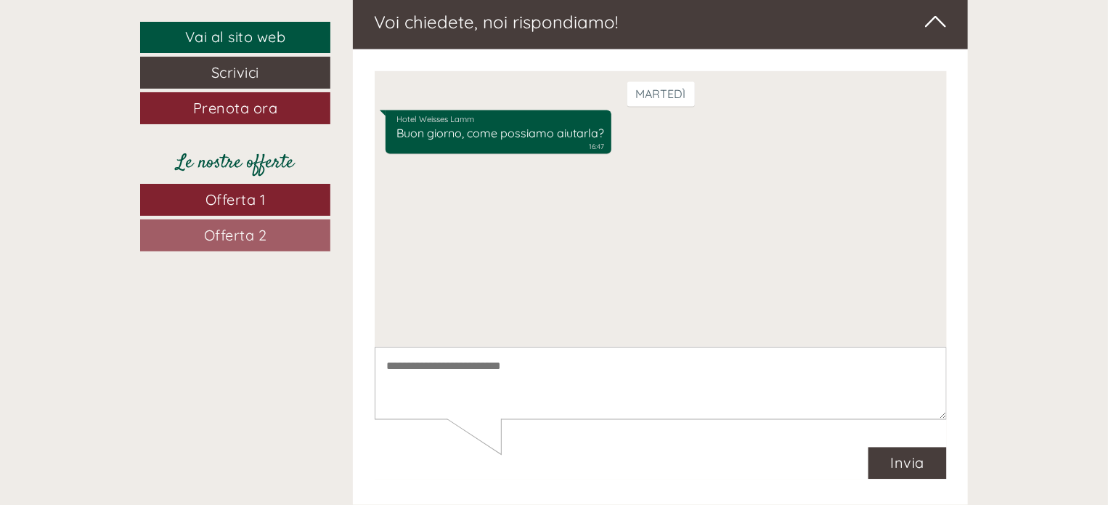
scroll to position [940, 0]
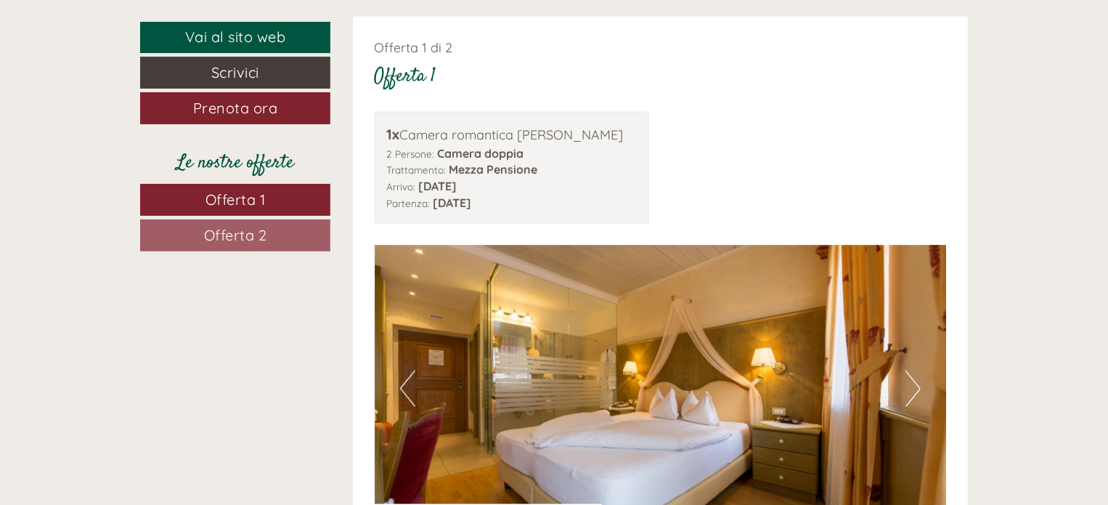
click at [911, 373] on button "Next" at bounding box center [913, 388] width 15 height 36
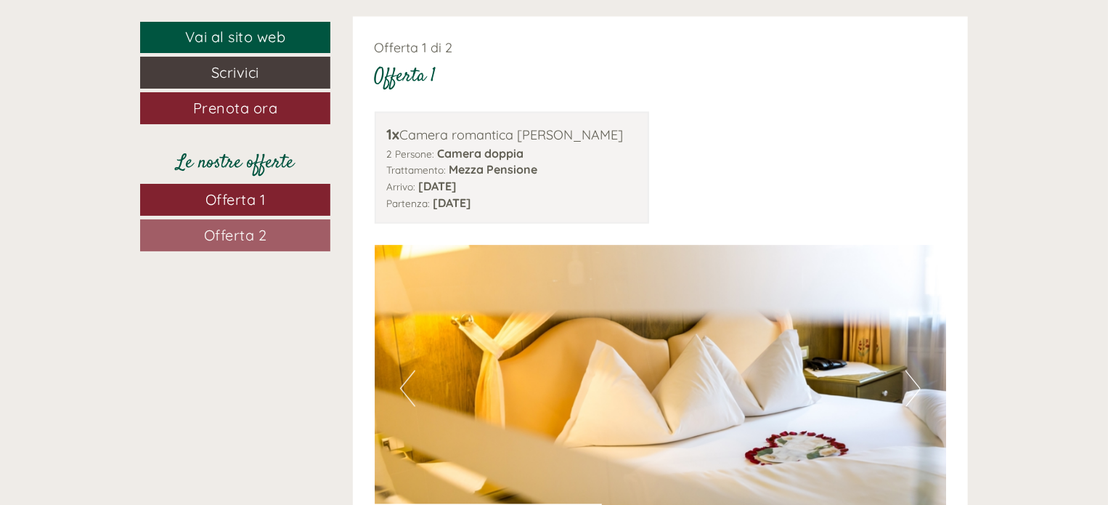
click at [911, 373] on button "Next" at bounding box center [913, 388] width 15 height 36
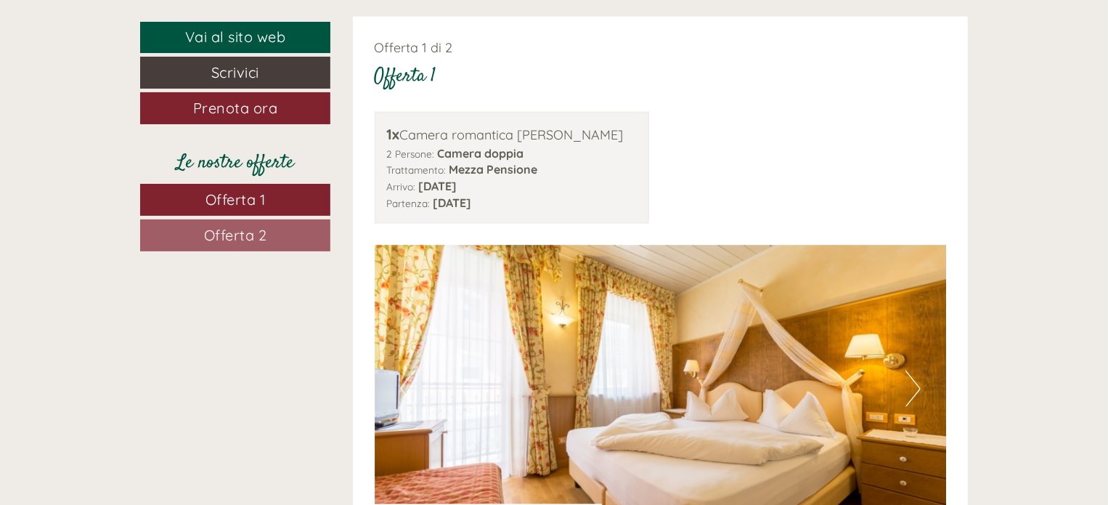
click at [911, 373] on button "Next" at bounding box center [913, 388] width 15 height 36
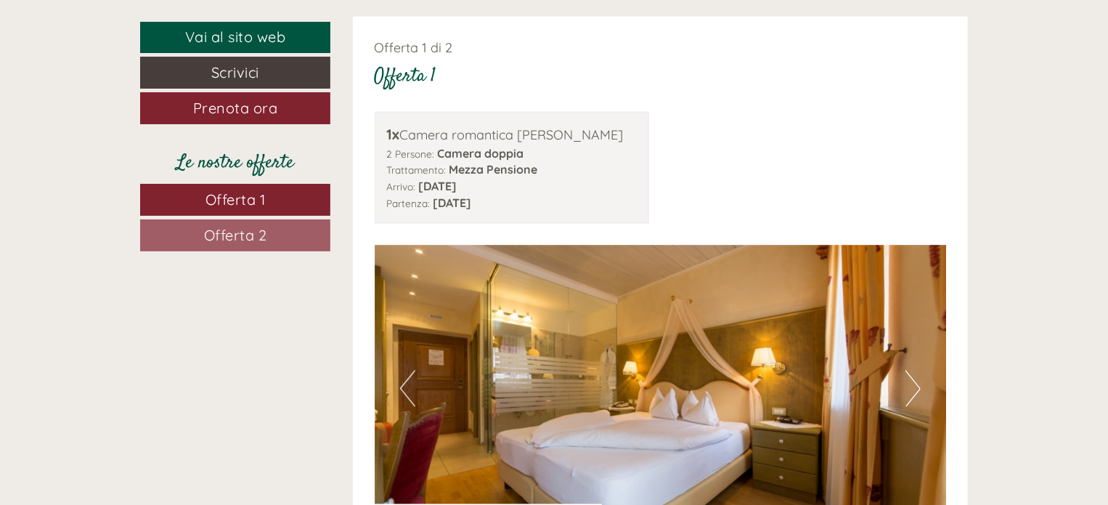
click at [911, 373] on button "Next" at bounding box center [913, 388] width 15 height 36
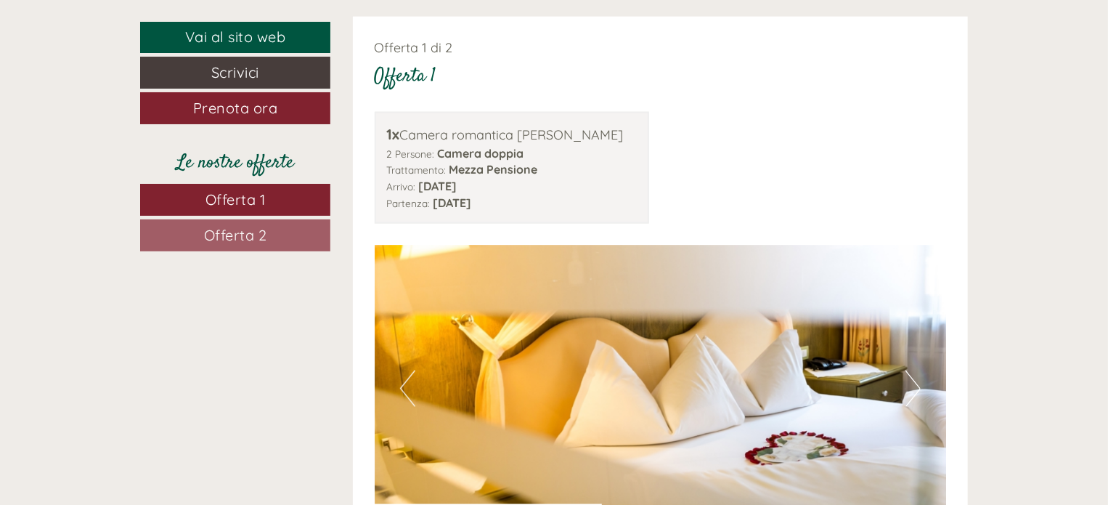
click at [911, 373] on button "Next" at bounding box center [913, 388] width 15 height 36
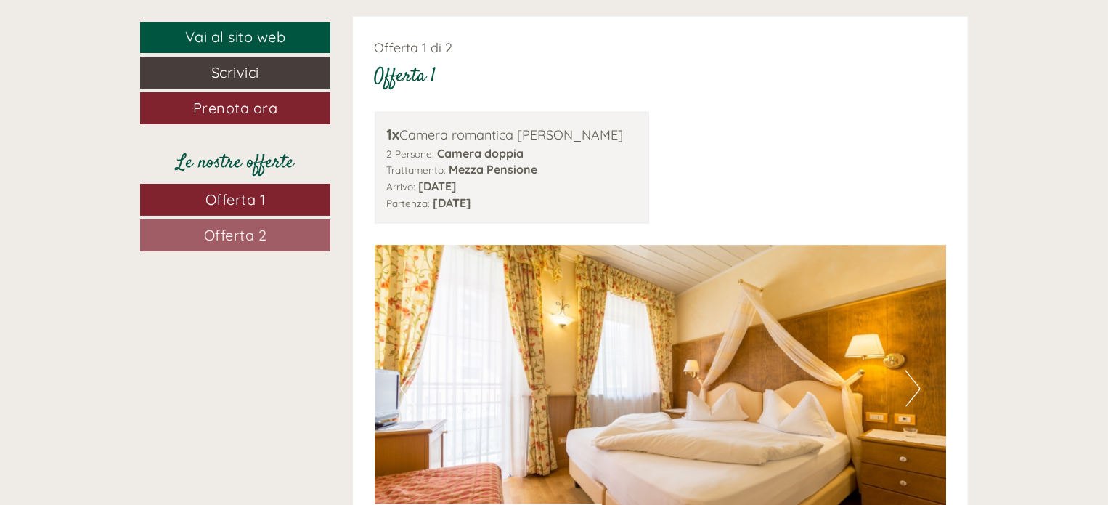
click at [911, 373] on button "Next" at bounding box center [913, 388] width 15 height 36
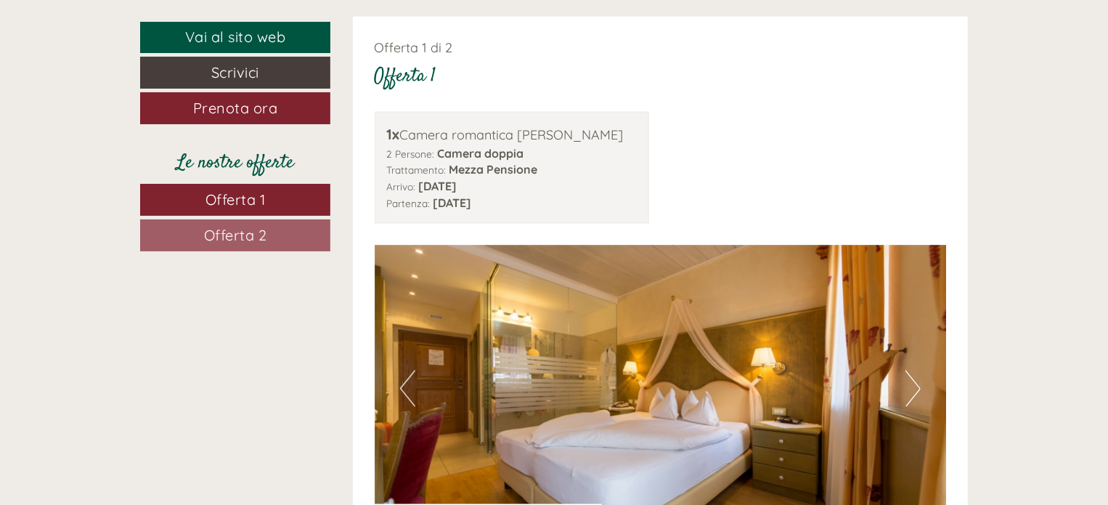
click at [911, 373] on button "Next" at bounding box center [913, 388] width 15 height 36
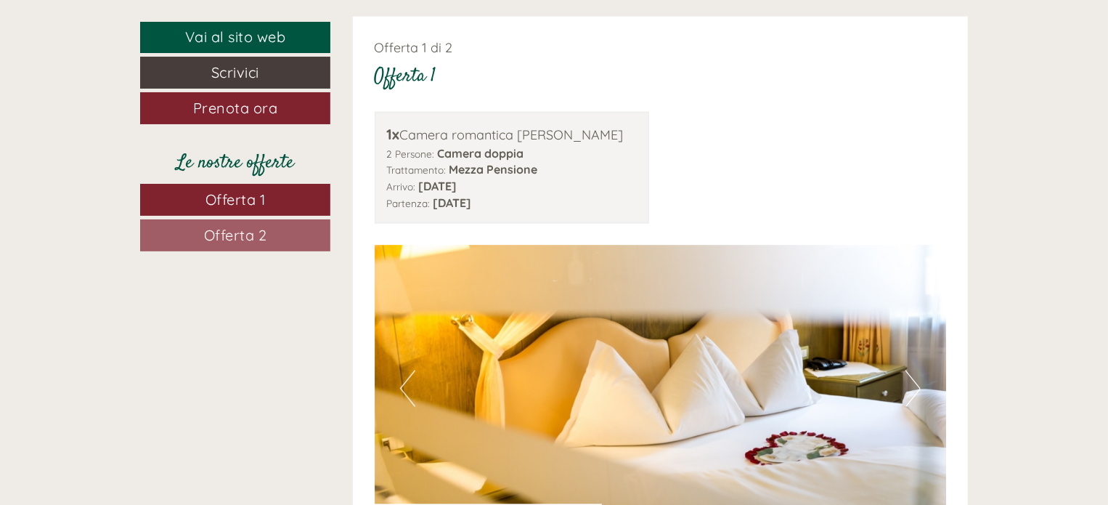
click at [911, 373] on button "Next" at bounding box center [913, 388] width 15 height 36
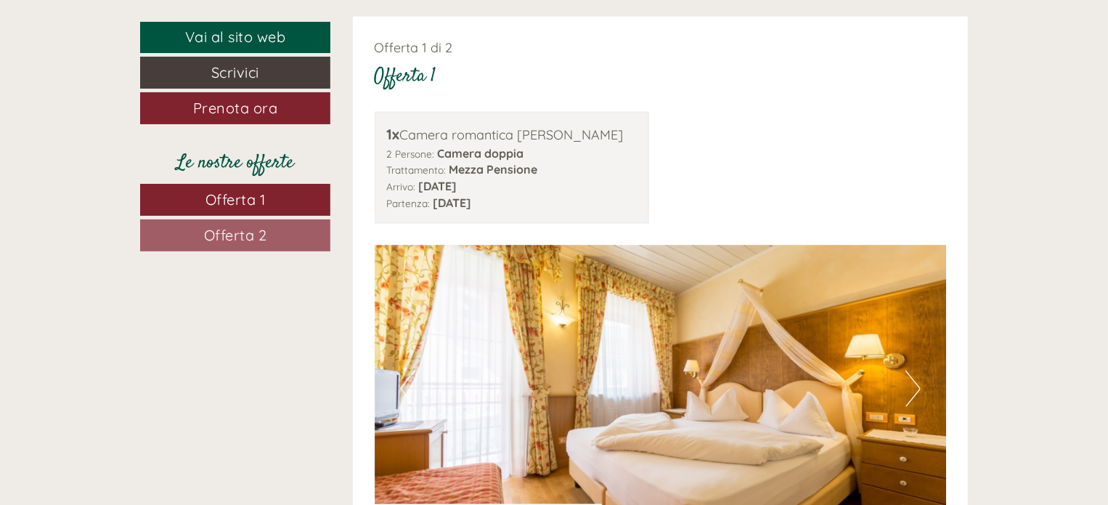
click at [911, 373] on button "Next" at bounding box center [913, 388] width 15 height 36
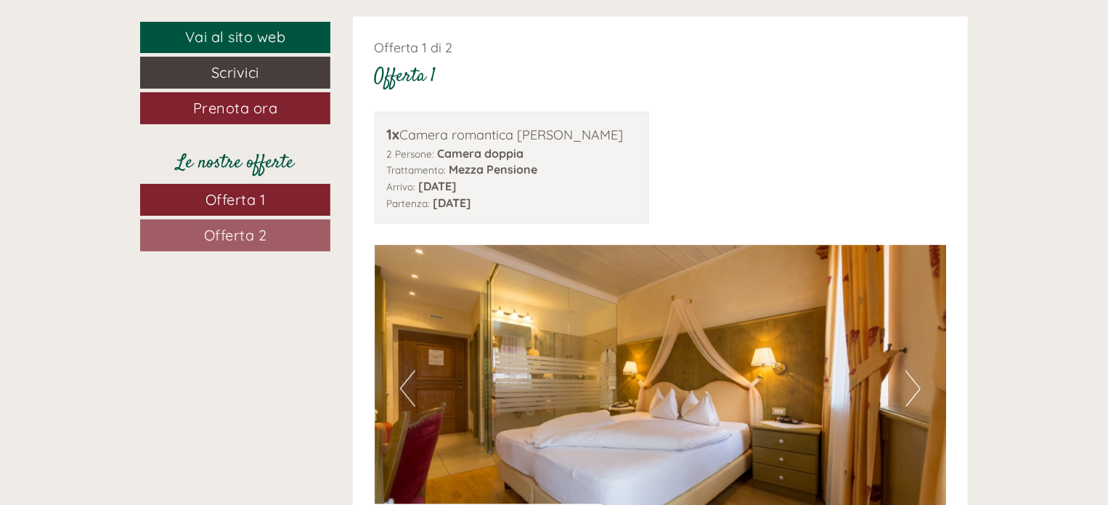
click at [911, 373] on button "Next" at bounding box center [913, 388] width 15 height 36
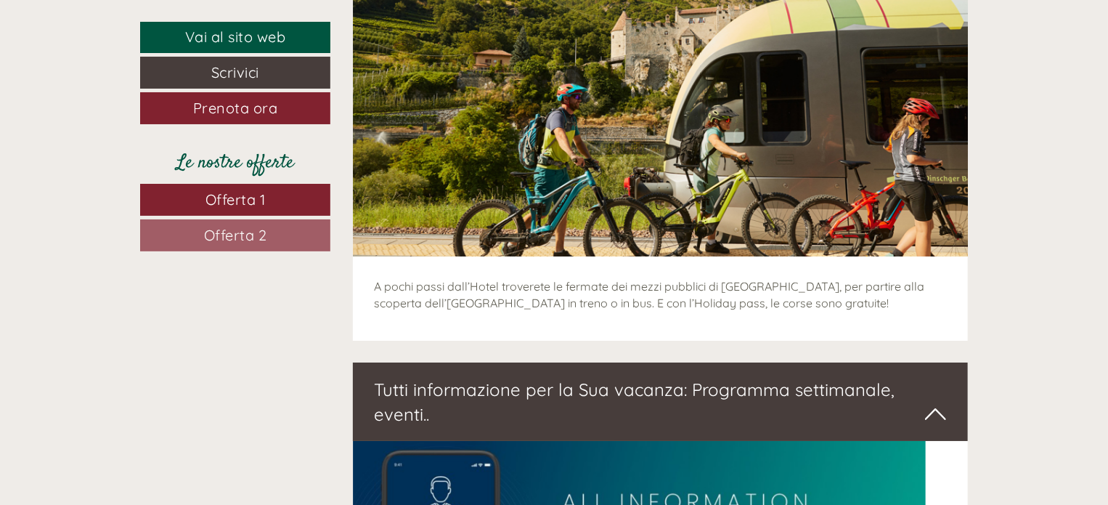
scroll to position [2683, 0]
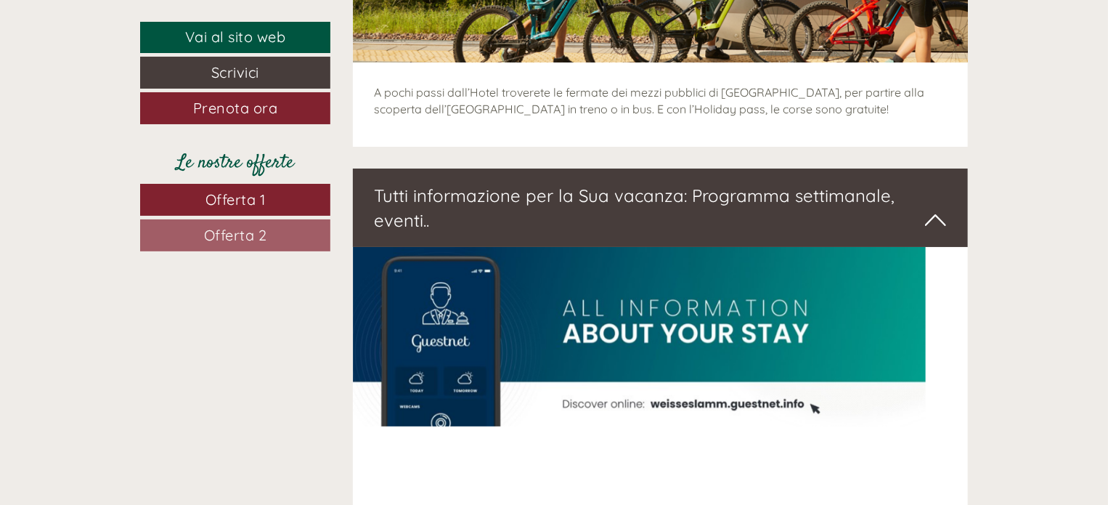
click at [666, 247] on img at bounding box center [639, 336] width 573 height 179
click at [937, 208] on icon at bounding box center [935, 220] width 21 height 25
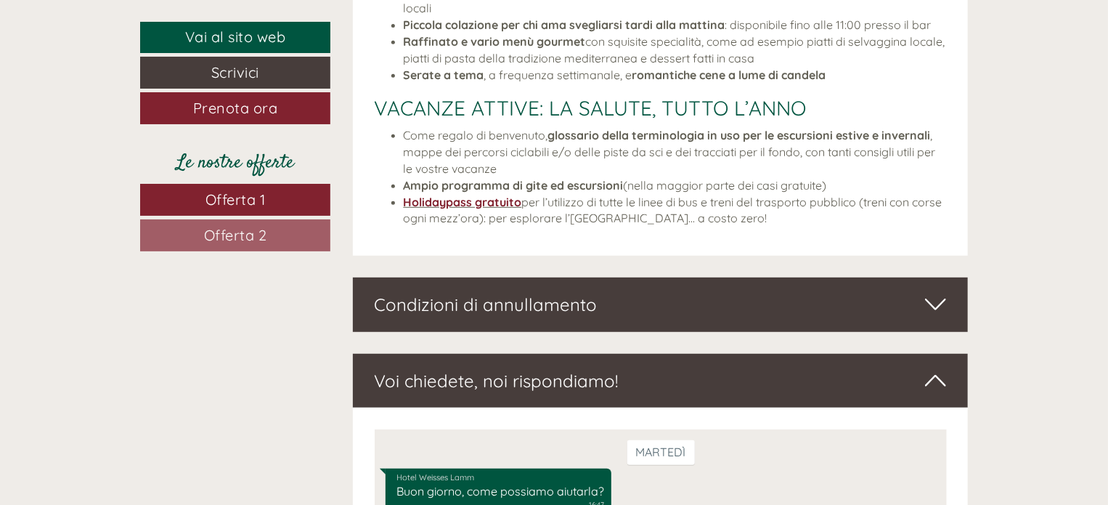
scroll to position [3167, 0]
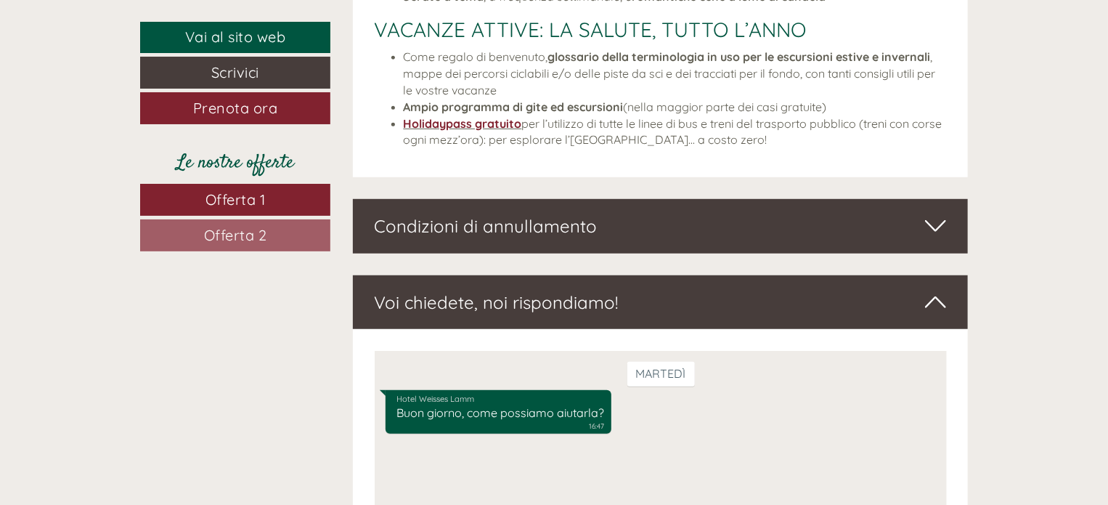
click at [926, 213] on icon at bounding box center [935, 225] width 21 height 25
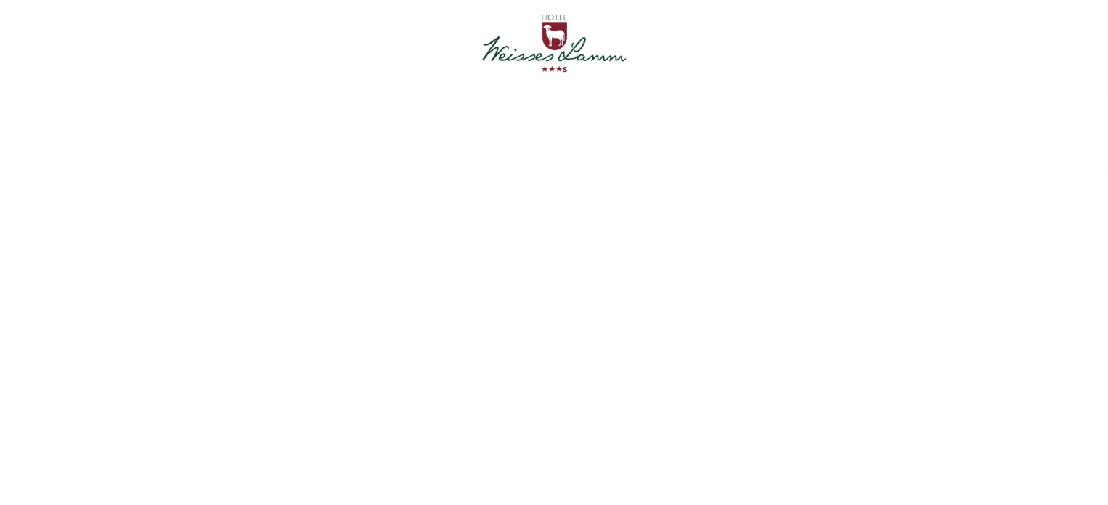
scroll to position [0, 0]
